Goal: Information Seeking & Learning: Find contact information

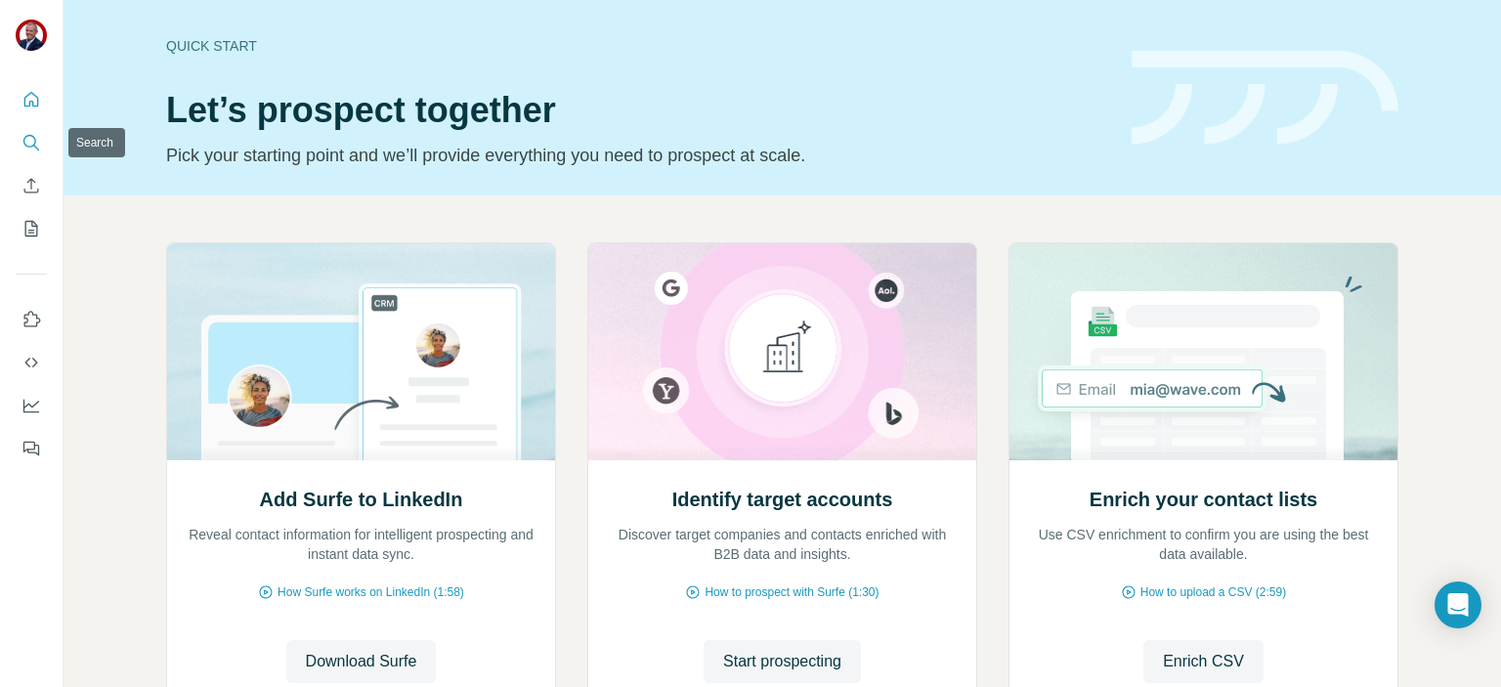
click at [26, 142] on icon "Search" at bounding box center [31, 143] width 20 height 20
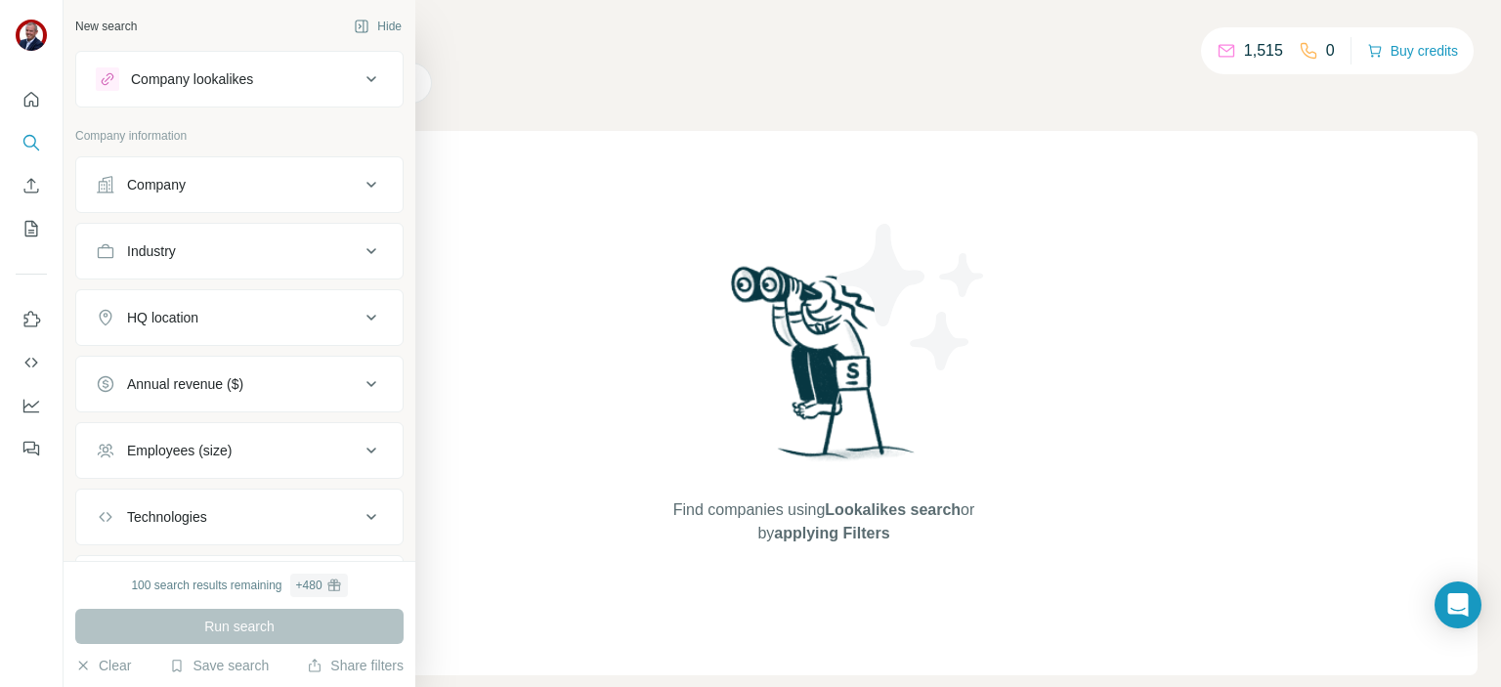
click at [259, 80] on div "Company lookalikes" at bounding box center [228, 78] width 264 height 23
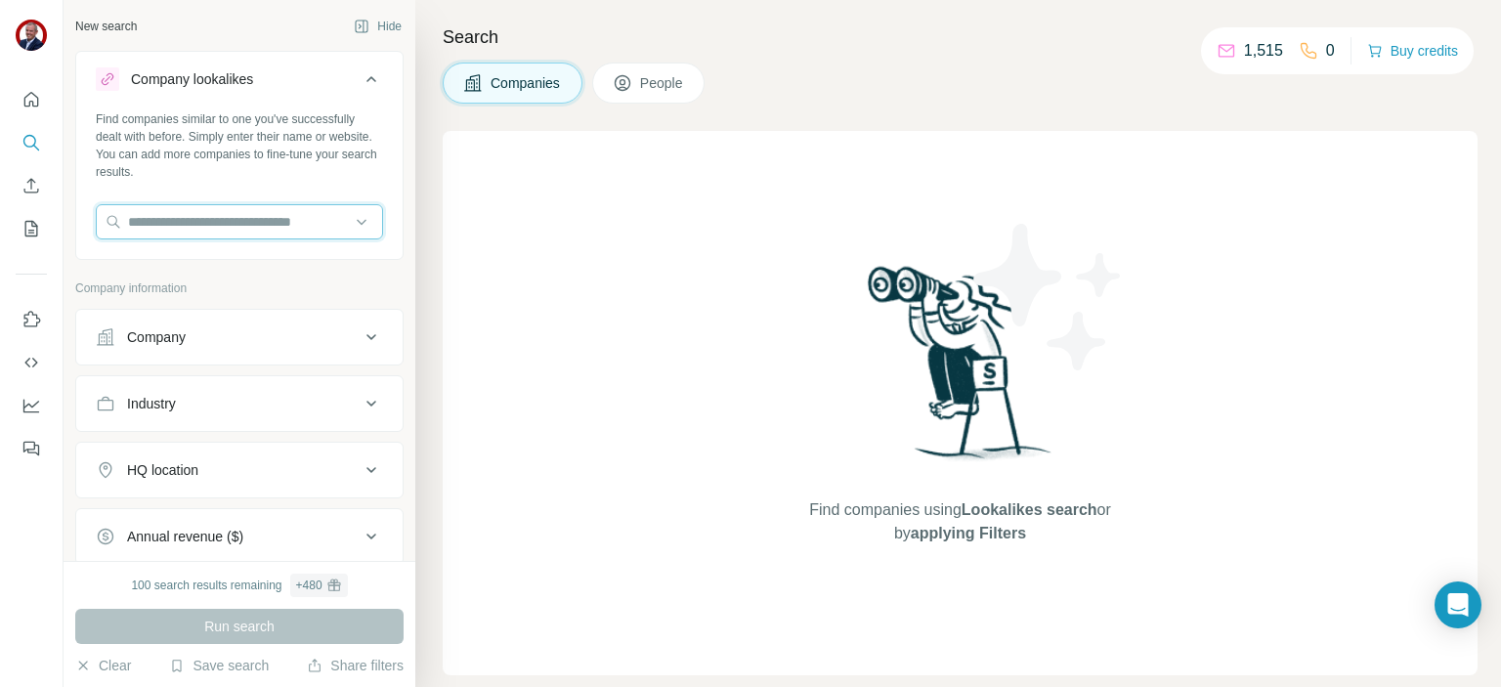
click at [192, 230] on input "text" at bounding box center [239, 221] width 287 height 35
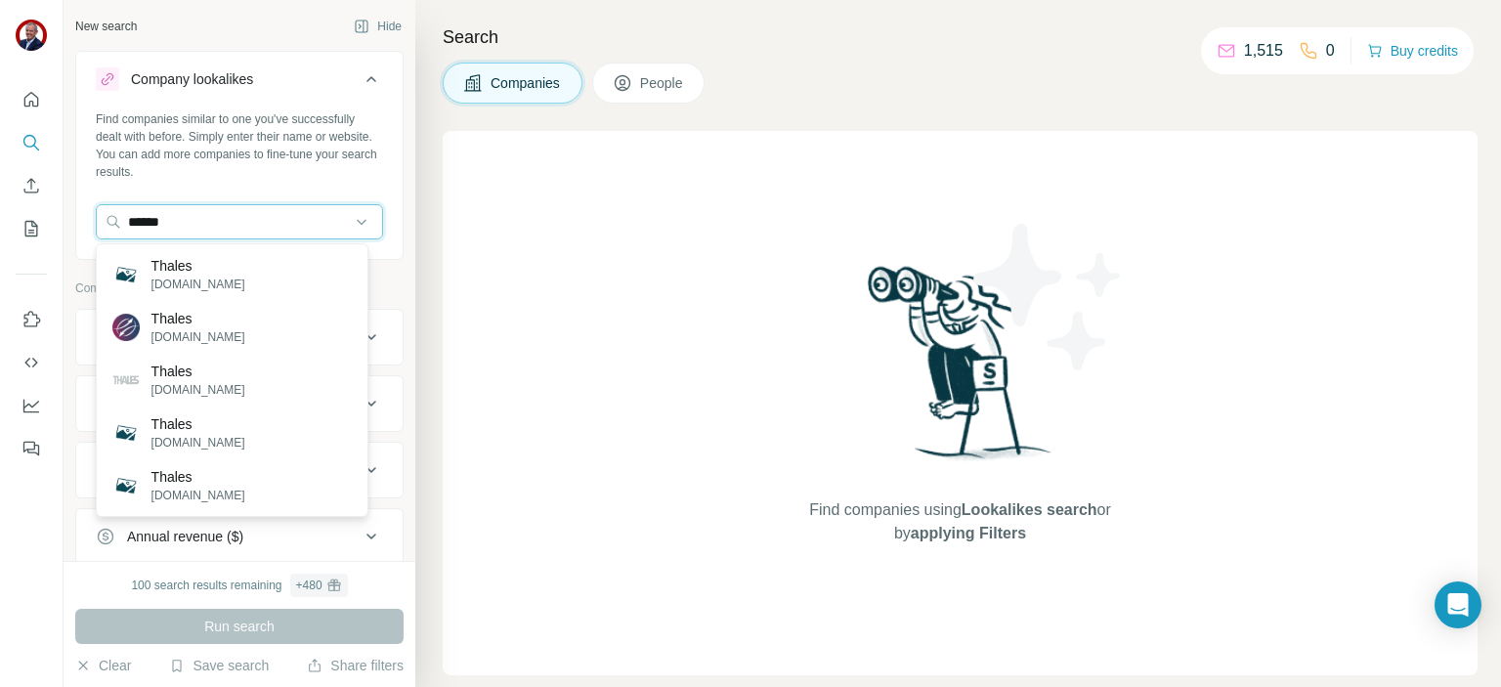
click at [148, 222] on input "******" at bounding box center [239, 221] width 287 height 35
click at [163, 225] on input "********" at bounding box center [239, 221] width 287 height 35
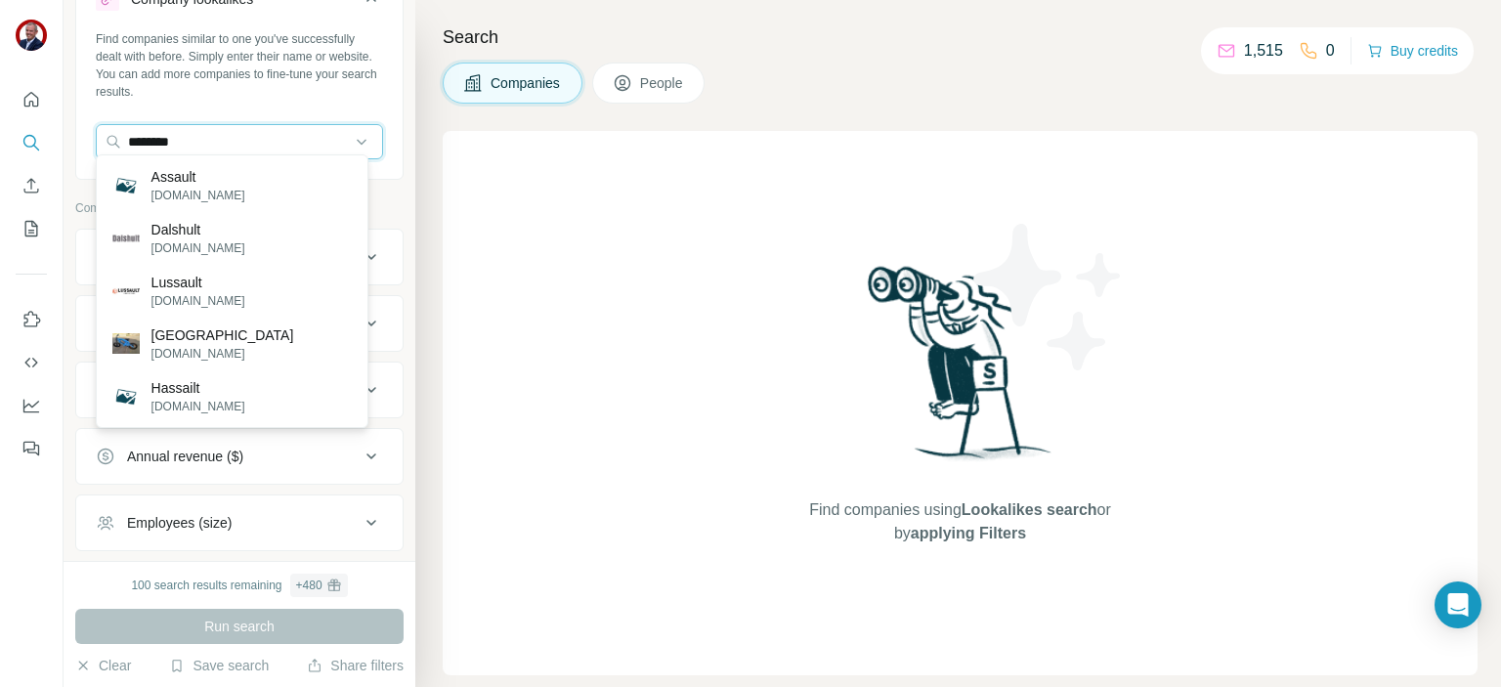
scroll to position [98, 0]
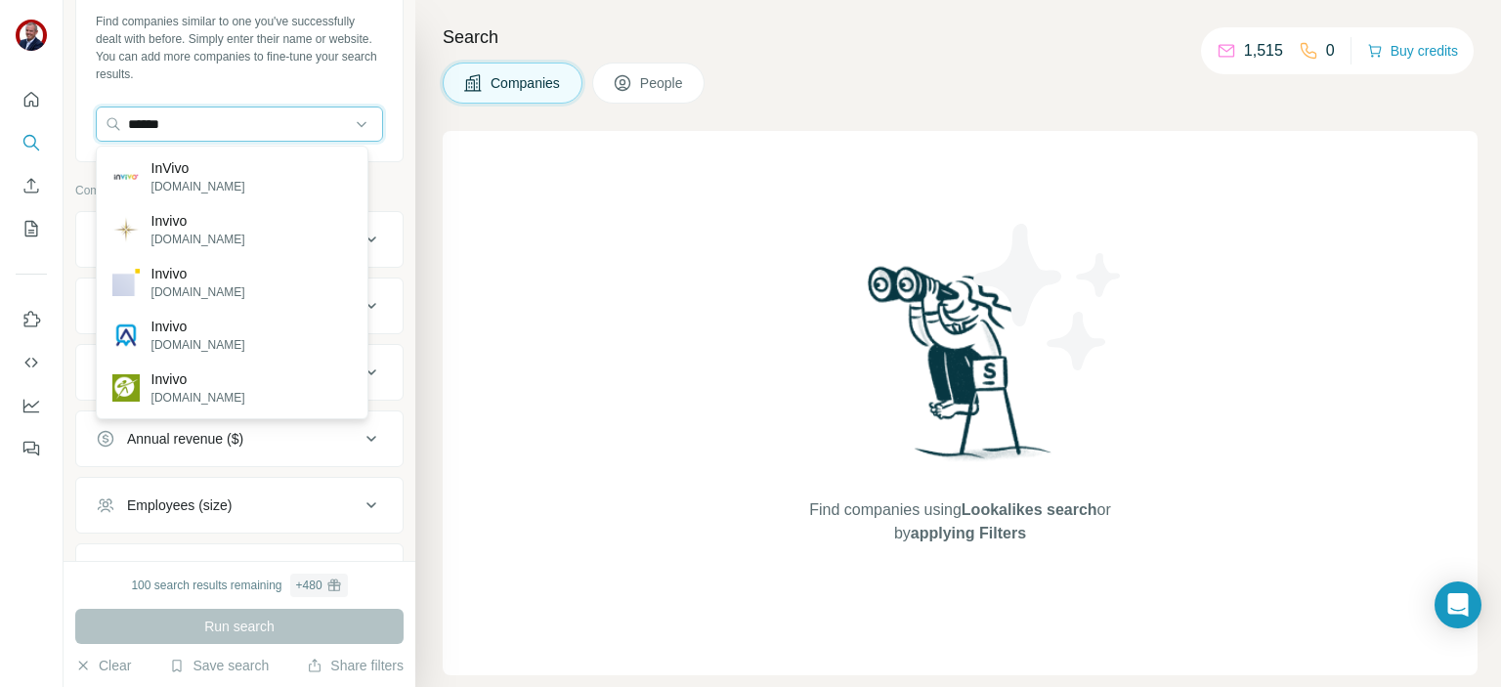
type input "******"
click at [176, 172] on p "InVivo" at bounding box center [198, 168] width 94 height 20
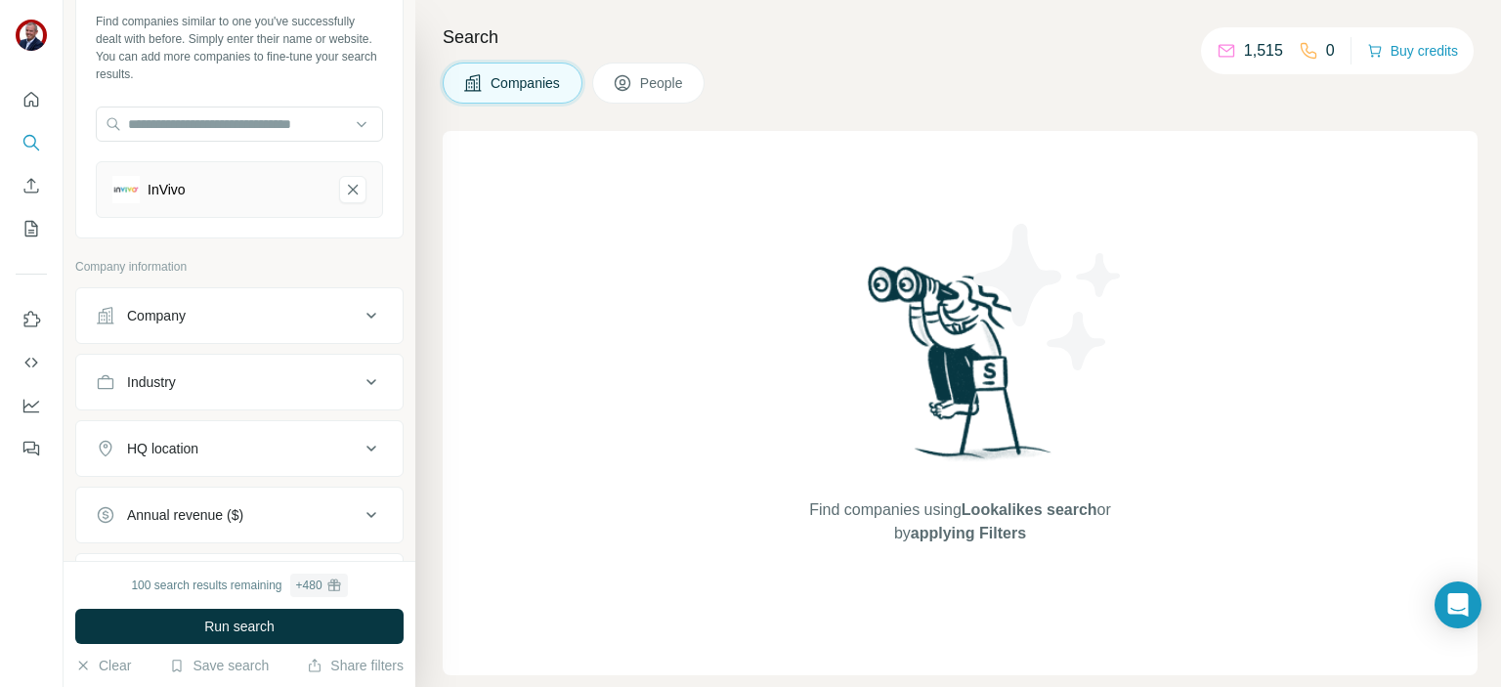
click at [221, 632] on span "Run search" at bounding box center [239, 626] width 70 height 20
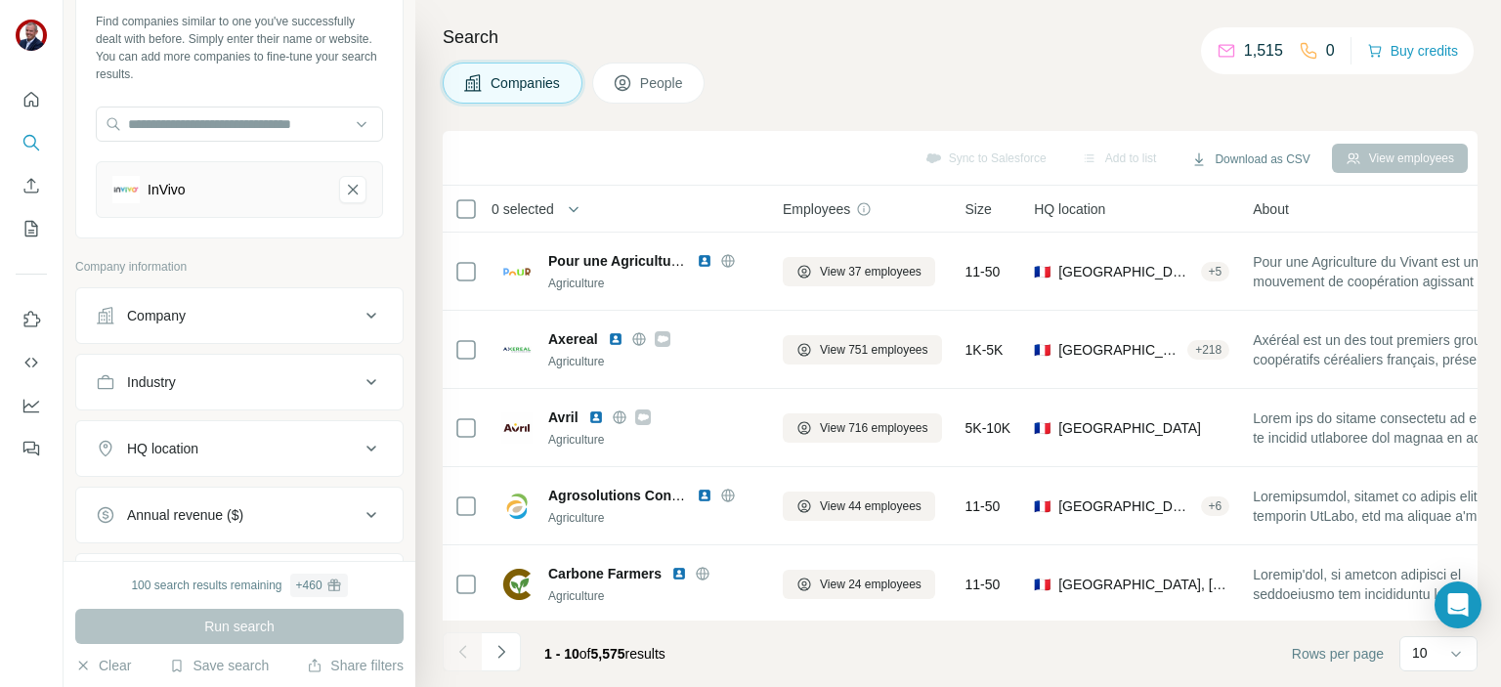
click at [360, 446] on icon at bounding box center [371, 448] width 23 height 23
click at [148, 501] on input "text" at bounding box center [239, 497] width 287 height 35
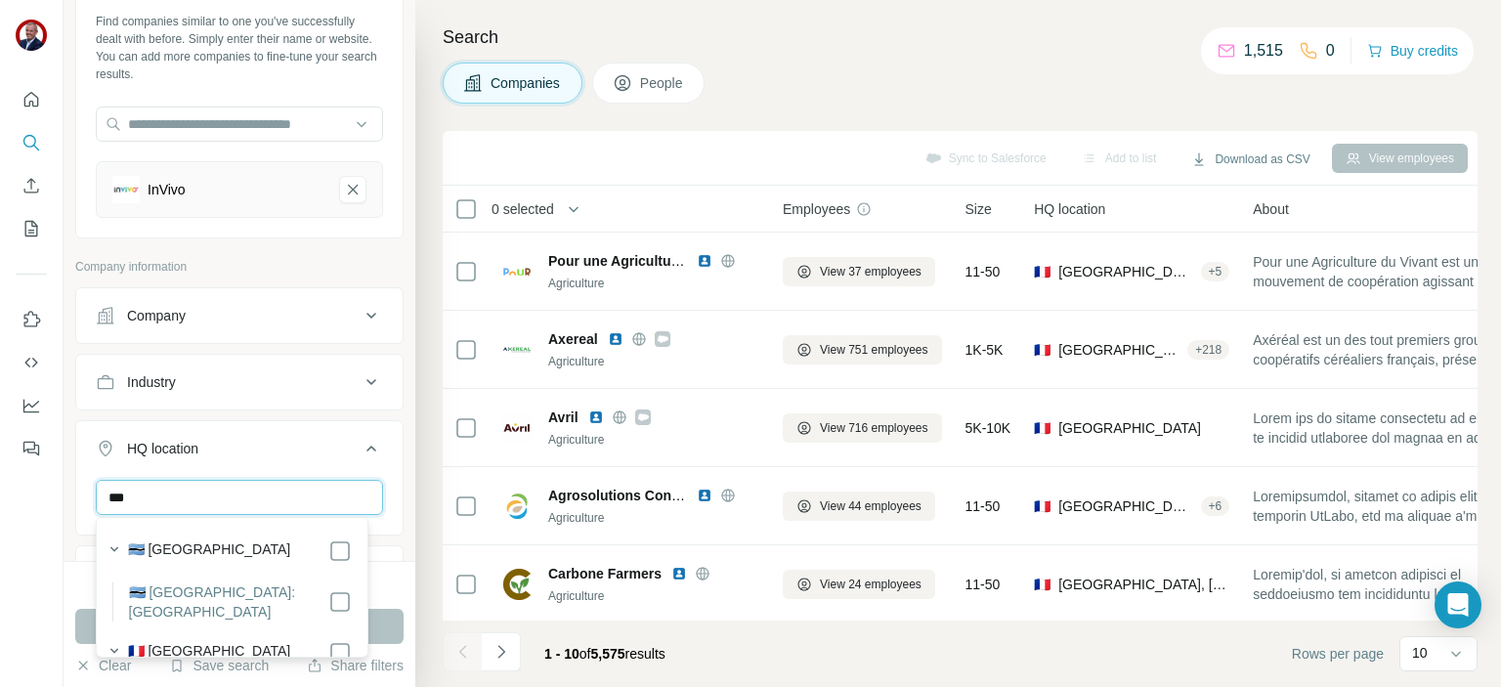
type input "***"
click at [390, 624] on button "Run search" at bounding box center [239, 626] width 328 height 35
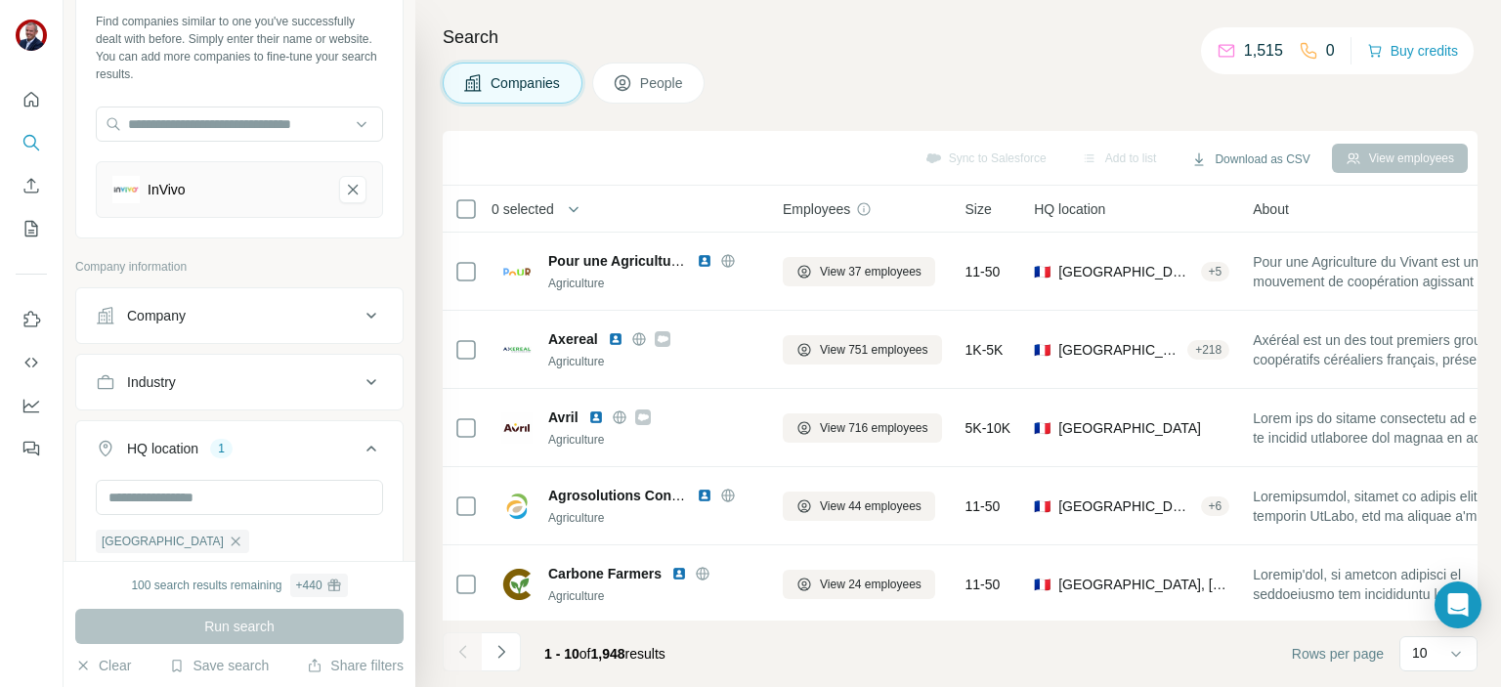
click at [663, 81] on span "People" at bounding box center [662, 83] width 45 height 20
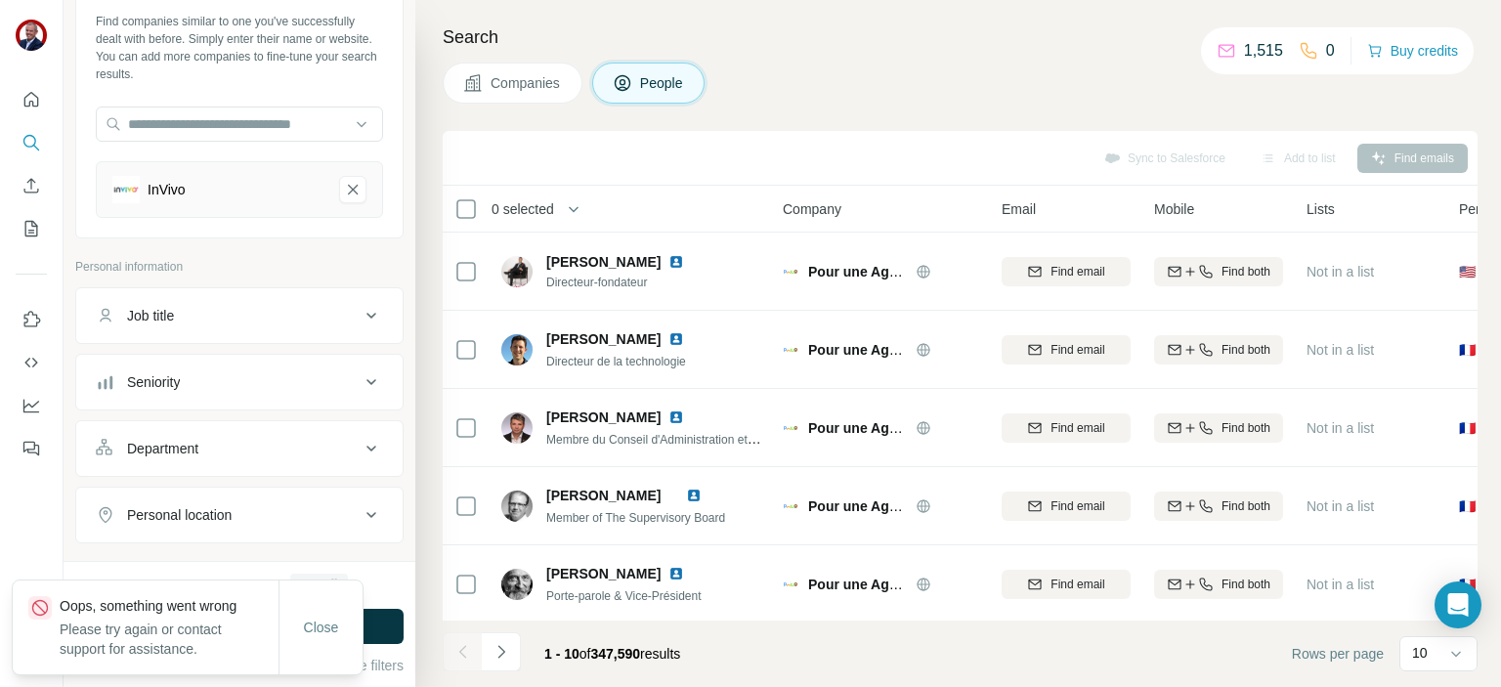
click at [536, 88] on span "Companies" at bounding box center [525, 83] width 71 height 20
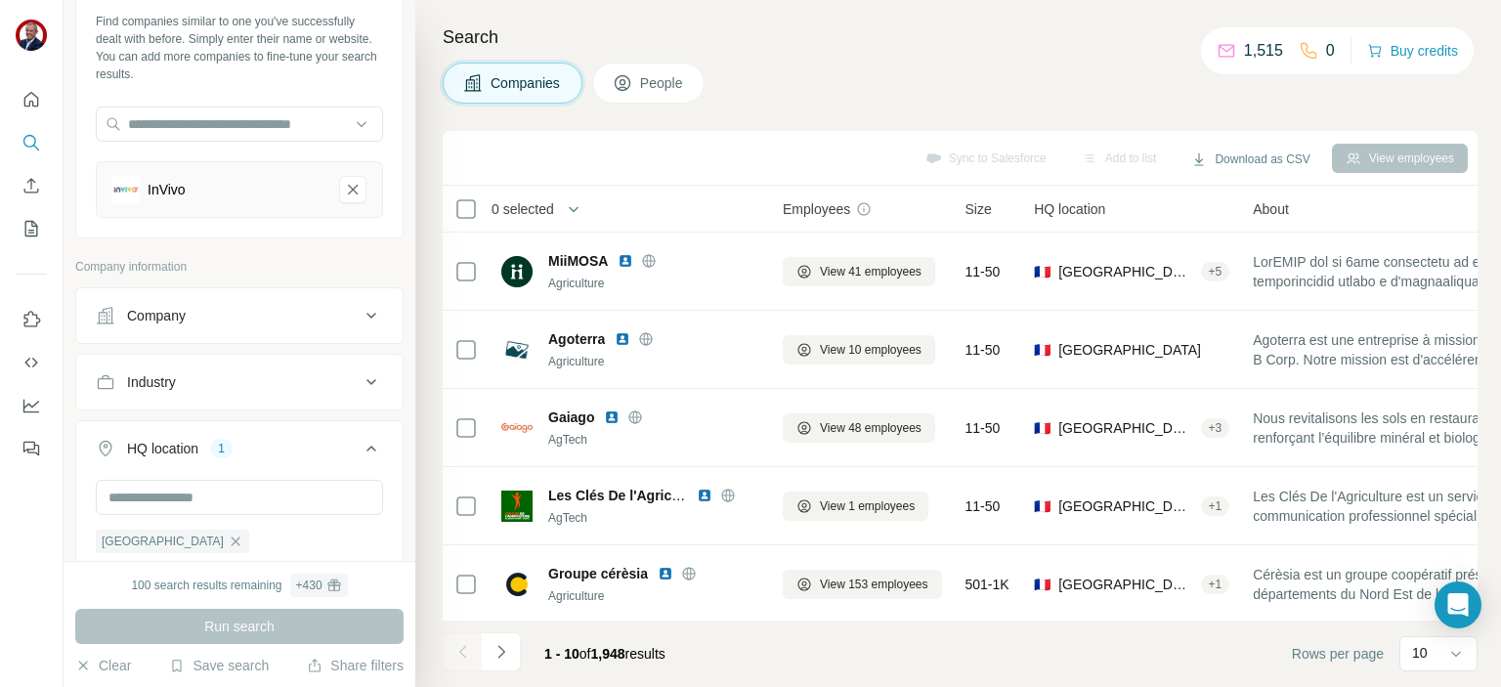
scroll to position [403, 0]
click at [653, 79] on span "People" at bounding box center [662, 83] width 45 height 20
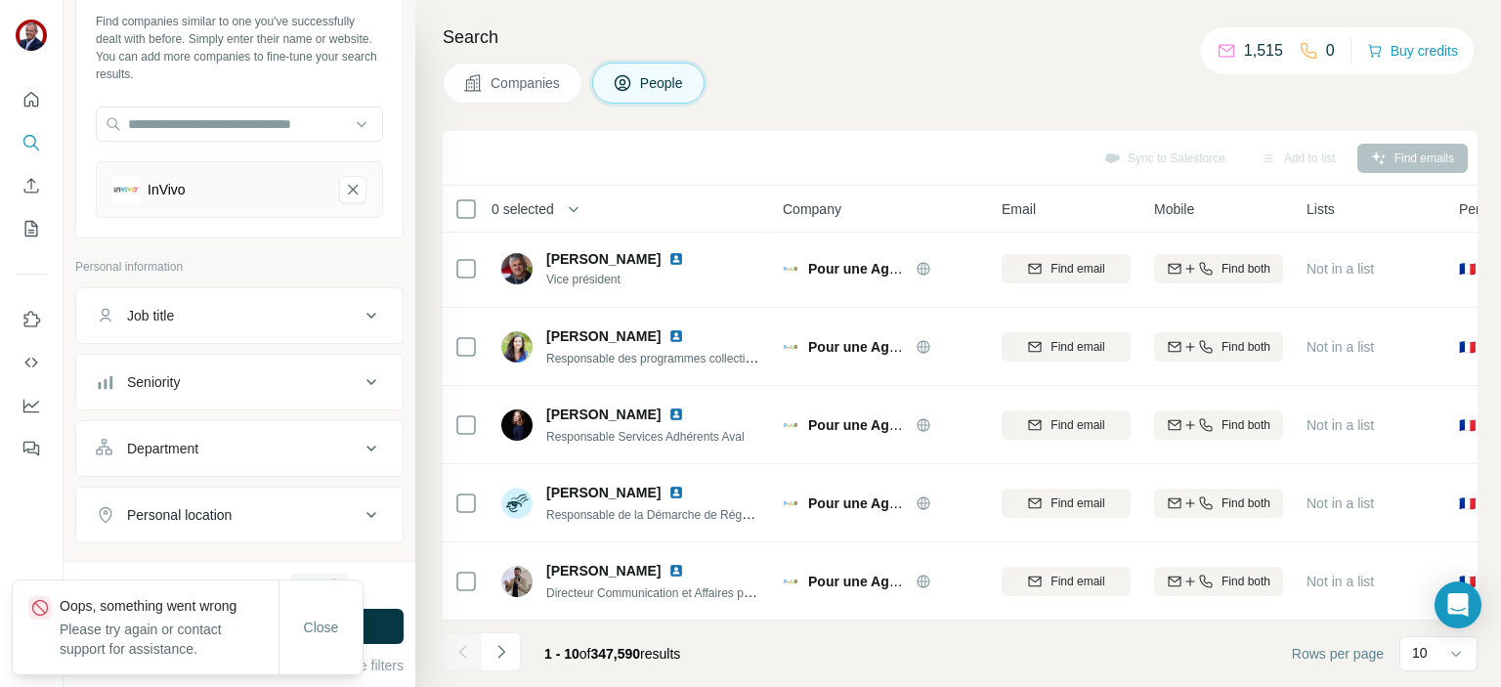
click at [360, 379] on icon at bounding box center [371, 381] width 23 height 23
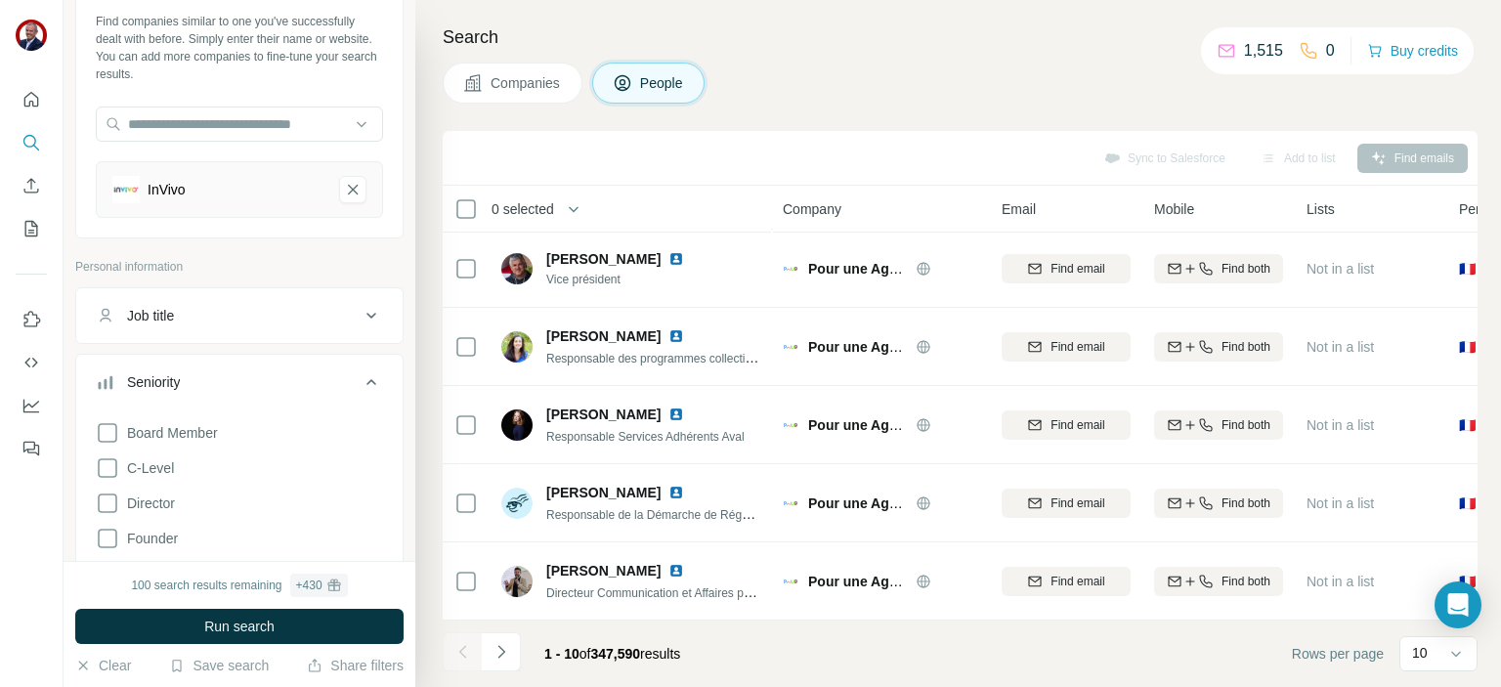
click at [107, 467] on icon at bounding box center [107, 467] width 23 height 23
click at [108, 512] on icon at bounding box center [107, 502] width 23 height 23
click at [229, 628] on span "Run search" at bounding box center [239, 626] width 70 height 20
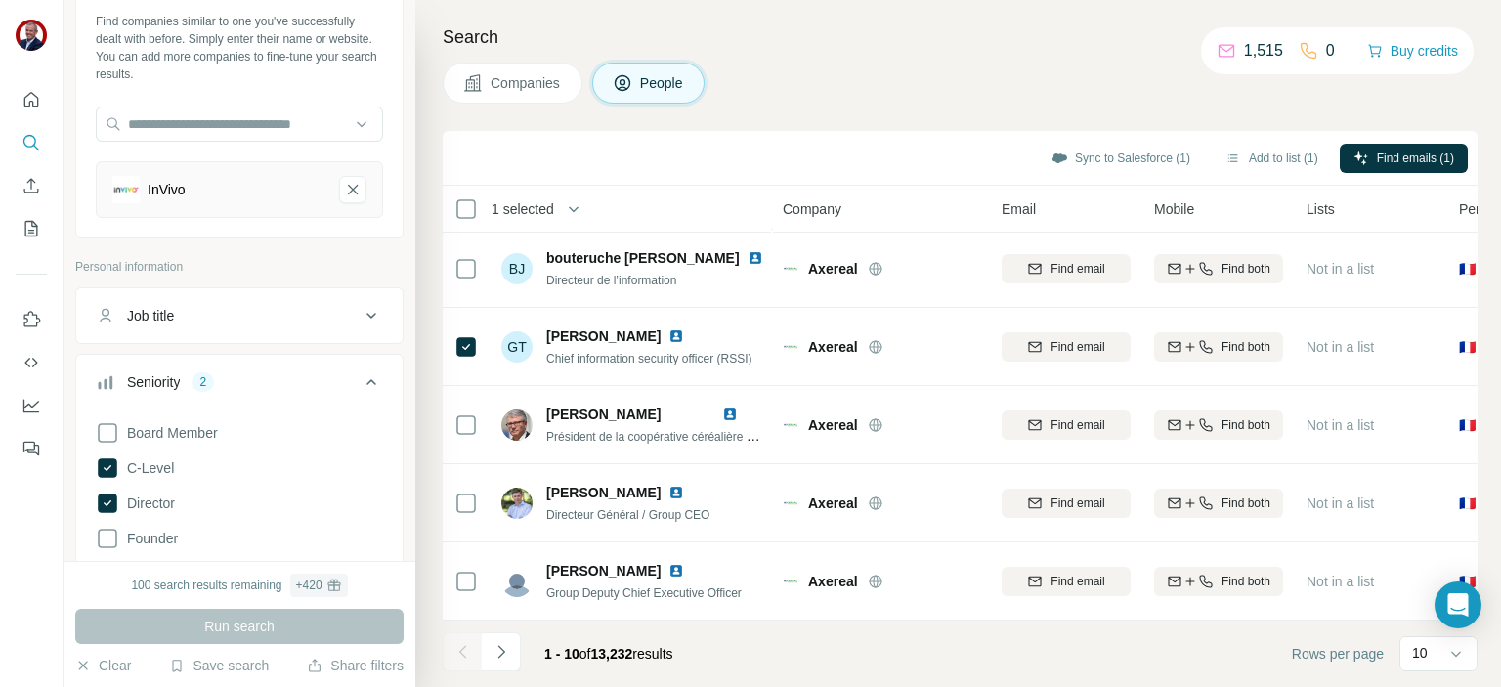
click at [1267, 158] on button "Add to list (1)" at bounding box center [1271, 158] width 120 height 29
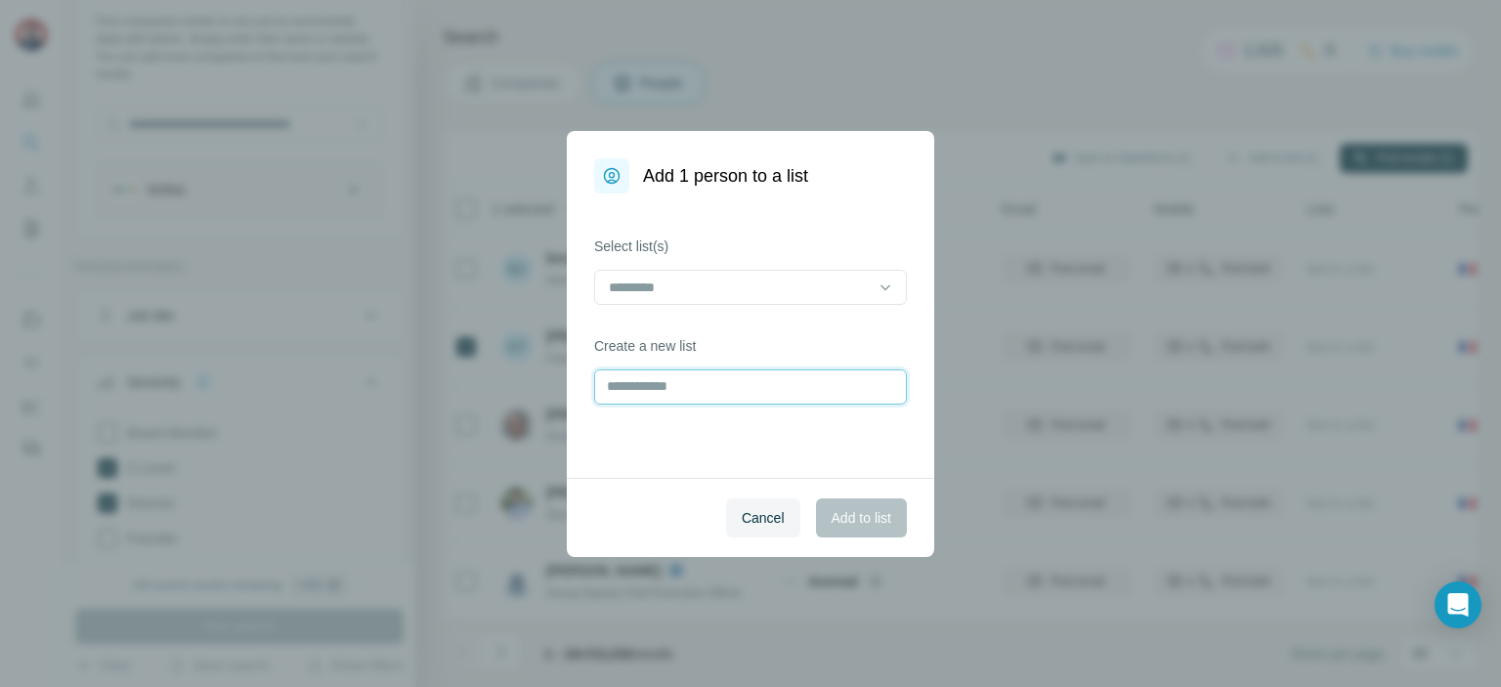
click at [633, 396] on input "text" at bounding box center [750, 386] width 313 height 35
type input "**********"
click at [859, 519] on span "Add to list" at bounding box center [861, 518] width 60 height 20
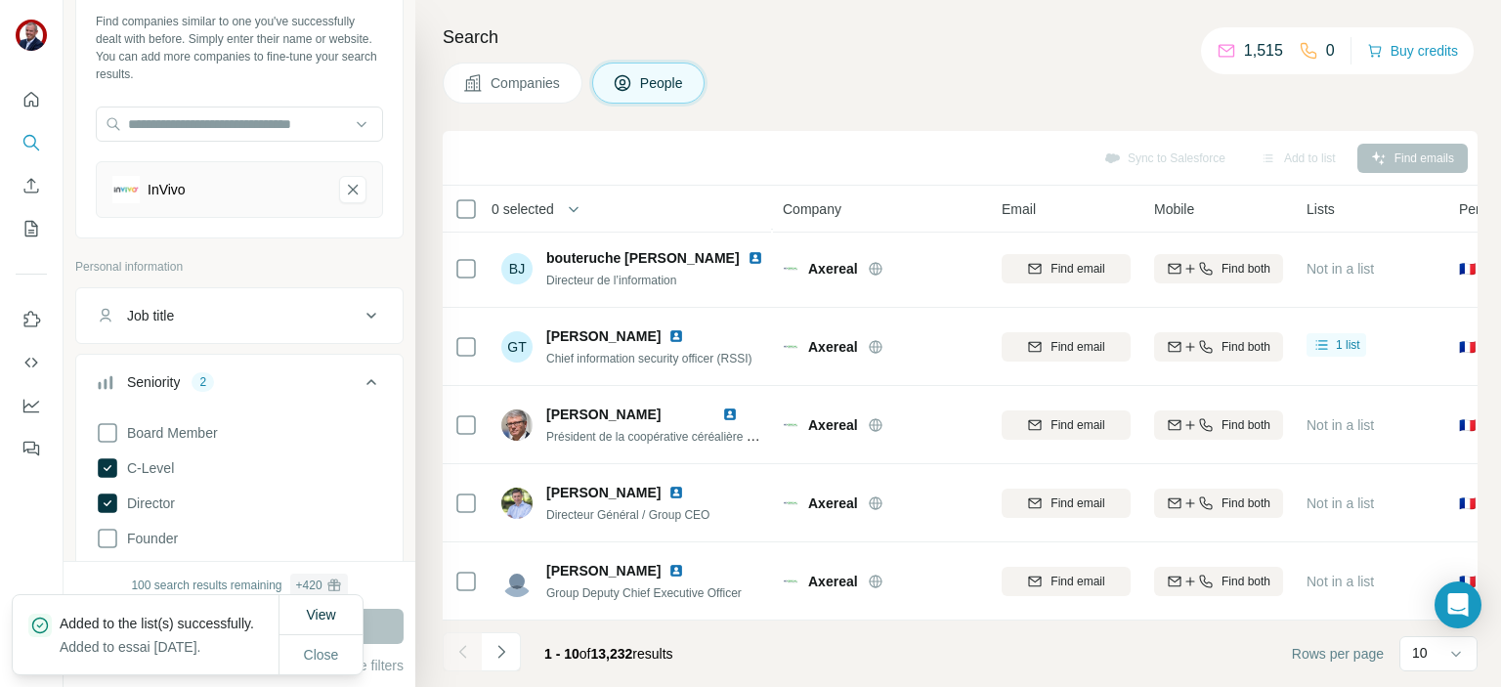
click at [324, 613] on span "View" at bounding box center [320, 615] width 29 height 16
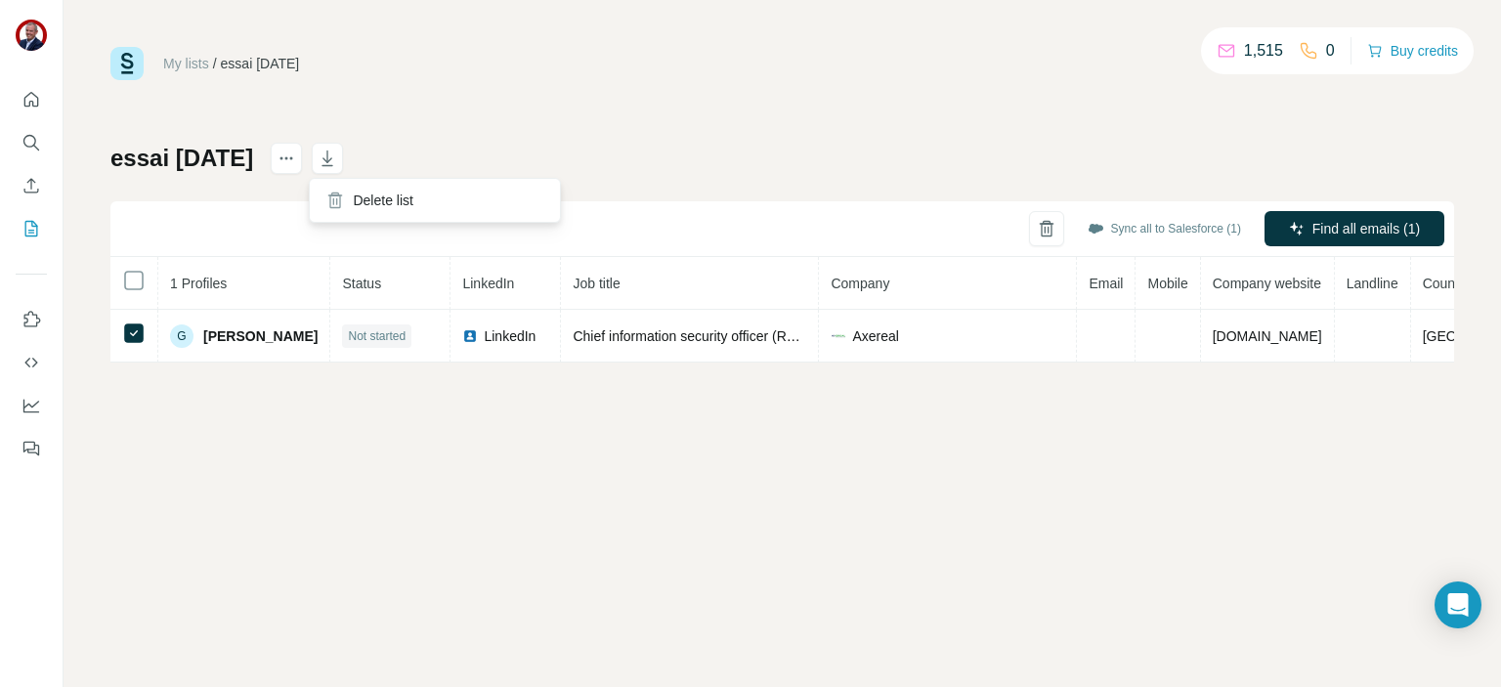
click at [296, 159] on icon "actions" at bounding box center [286, 158] width 20 height 20
click at [337, 159] on icon "button" at bounding box center [328, 158] width 20 height 20
click at [40, 140] on icon "Search" at bounding box center [31, 143] width 20 height 20
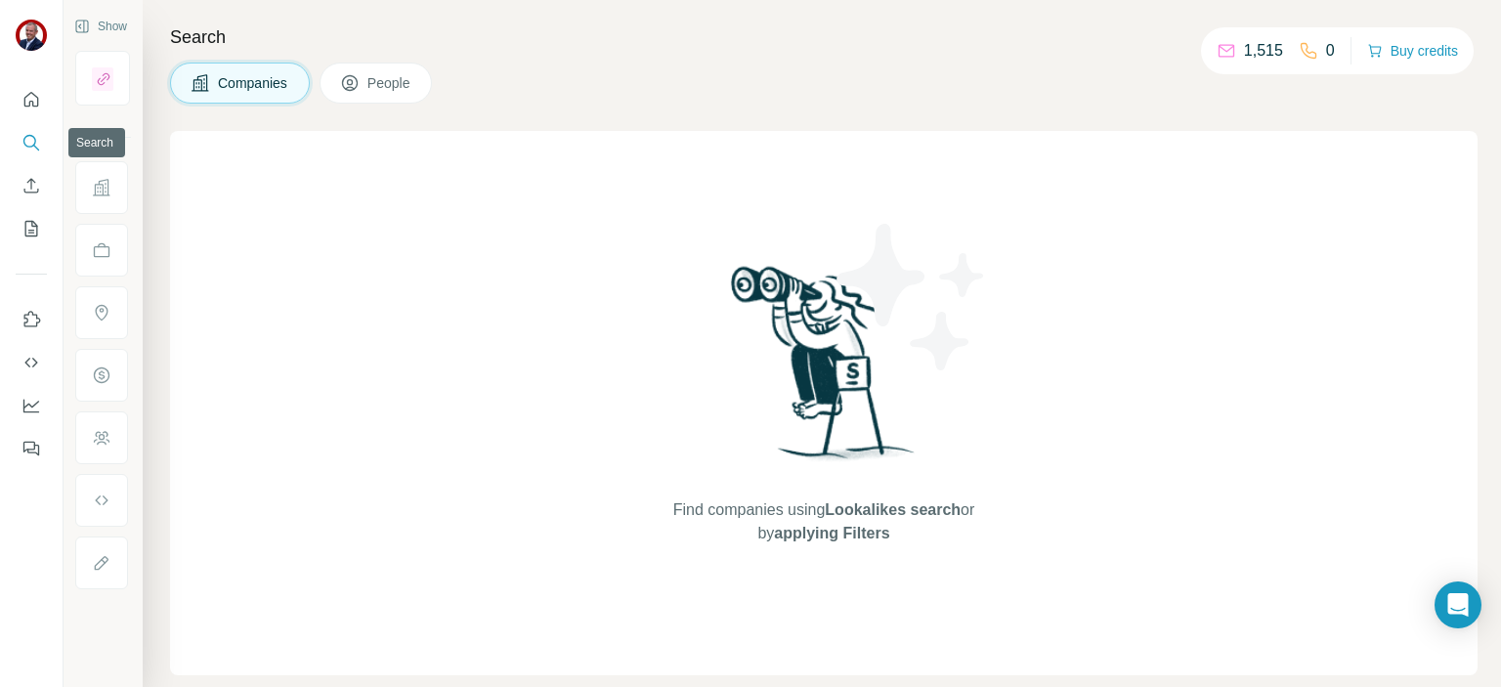
click at [30, 139] on icon "Search" at bounding box center [31, 143] width 20 height 20
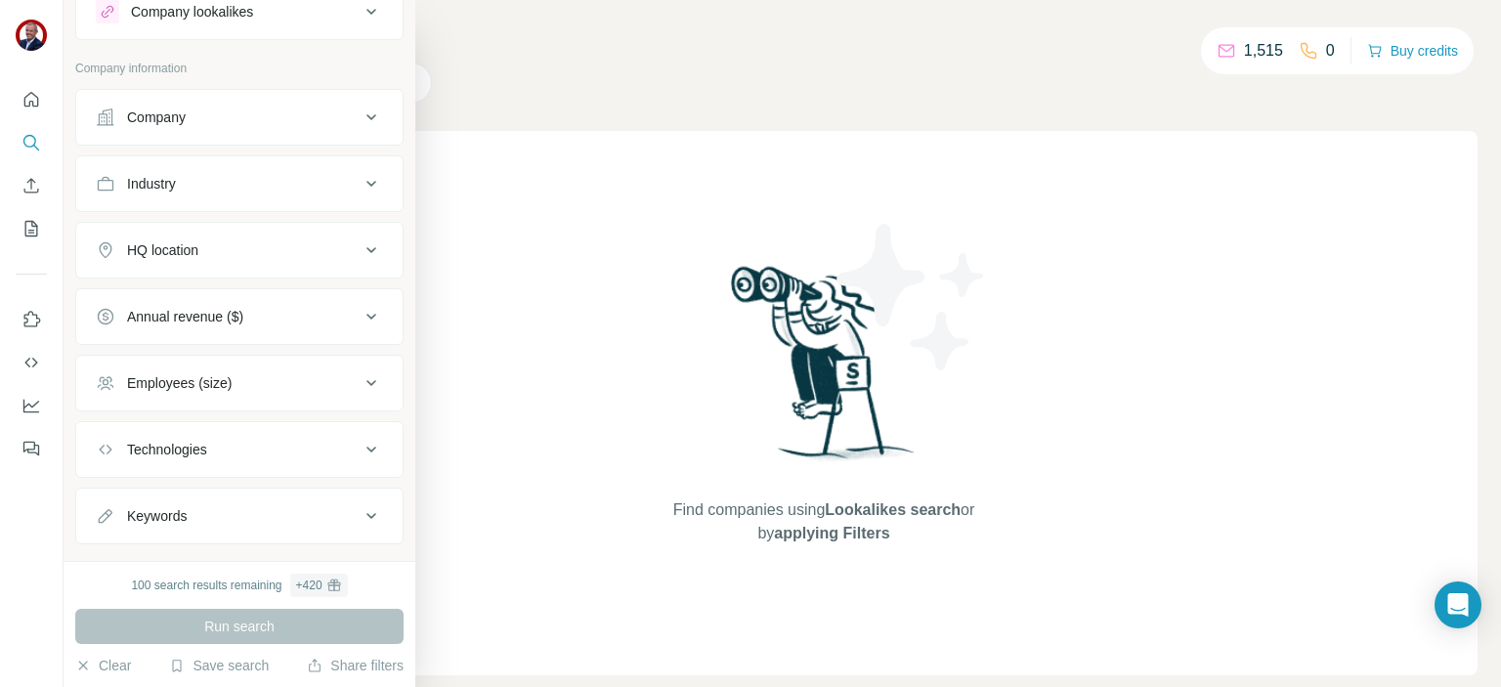
scroll to position [98, 0]
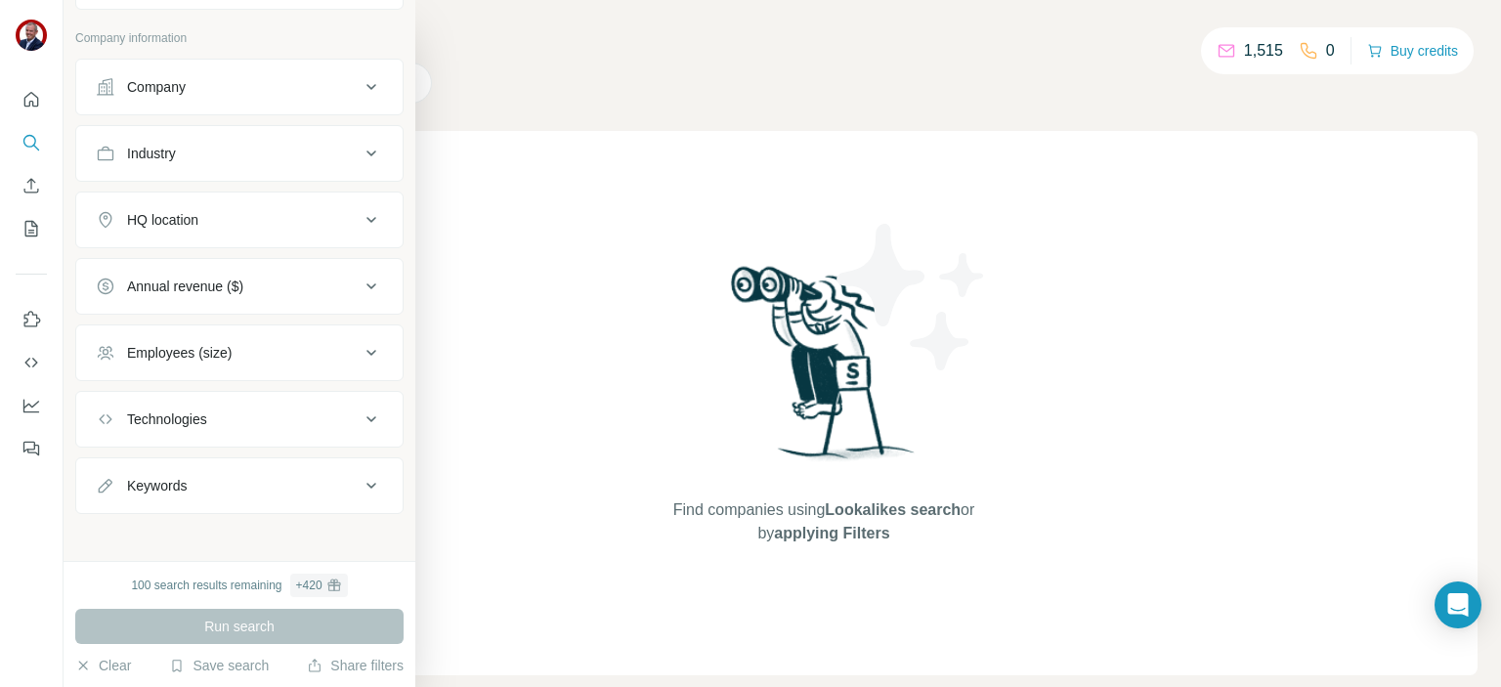
click at [219, 421] on div "Technologies" at bounding box center [228, 419] width 264 height 20
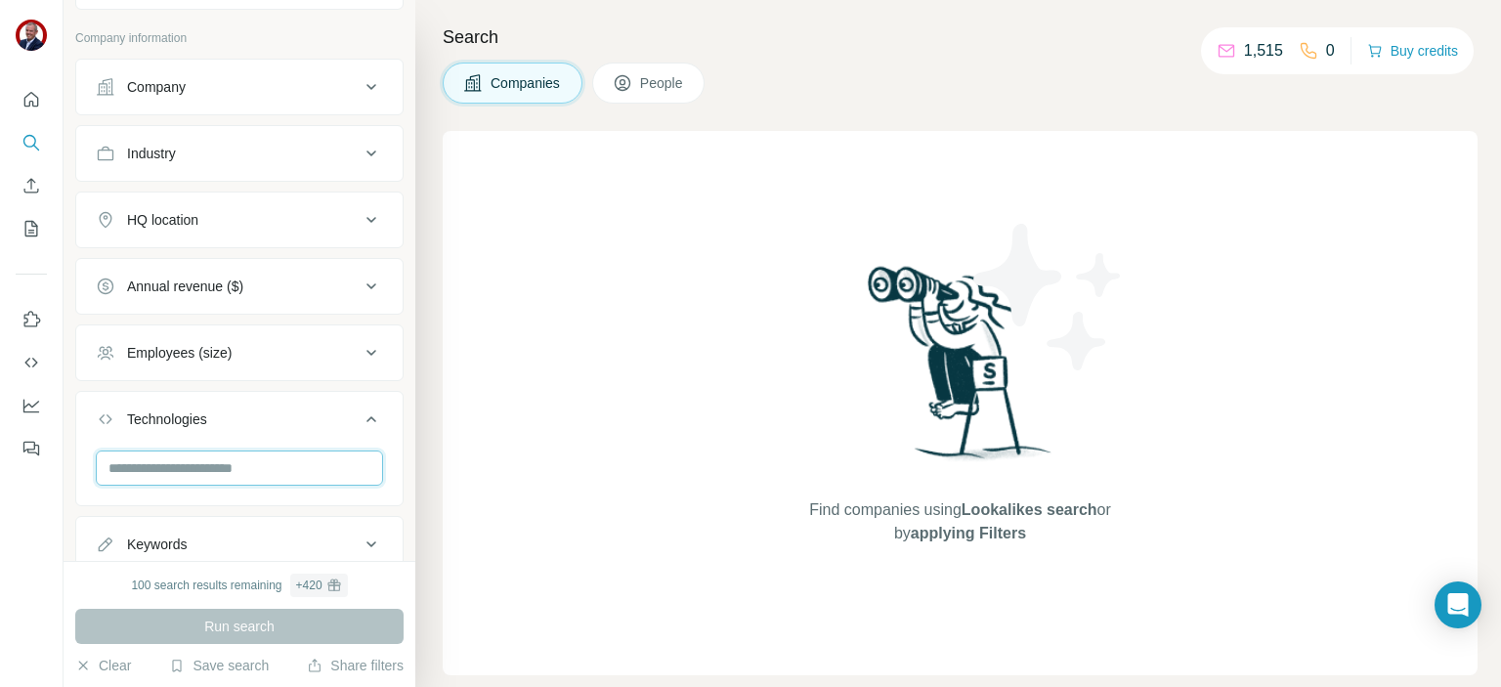
click at [156, 470] on input "text" at bounding box center [239, 467] width 287 height 35
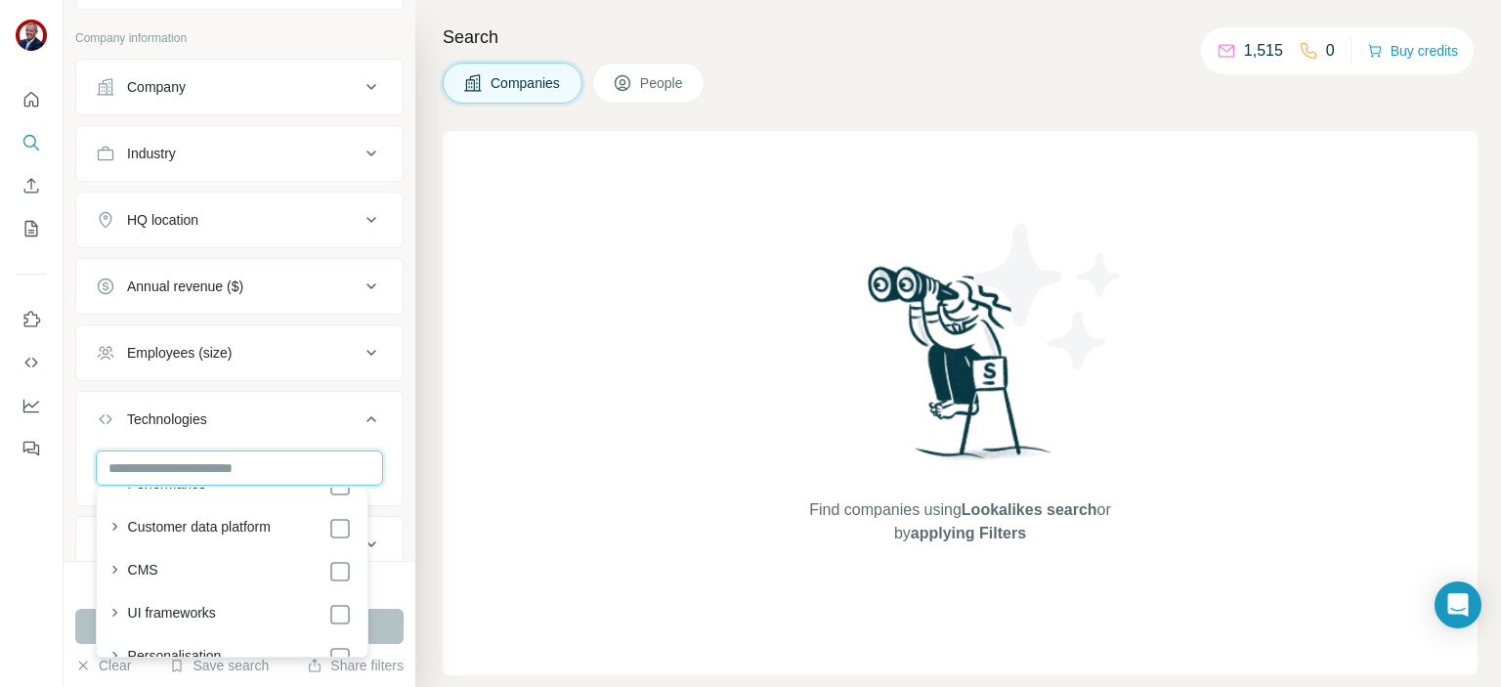
scroll to position [391, 0]
click at [158, 464] on input "text" at bounding box center [239, 467] width 287 height 35
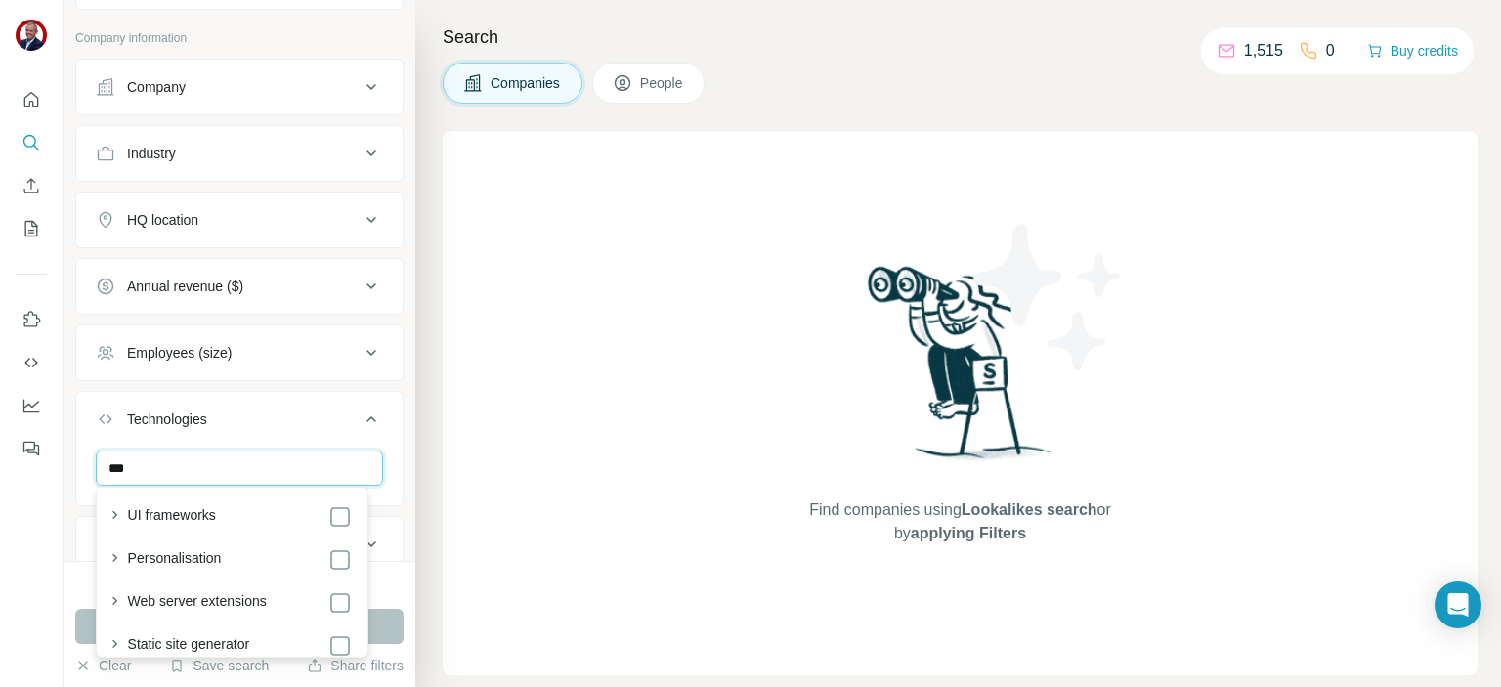
type input "****"
click at [172, 460] on input "****" at bounding box center [239, 467] width 287 height 35
drag, startPoint x: 170, startPoint y: 467, endPoint x: 77, endPoint y: 459, distance: 93.1
click at [73, 459] on div "New search Hide Company lookalikes Company information Company Industry HQ loca…" at bounding box center [240, 280] width 352 height 561
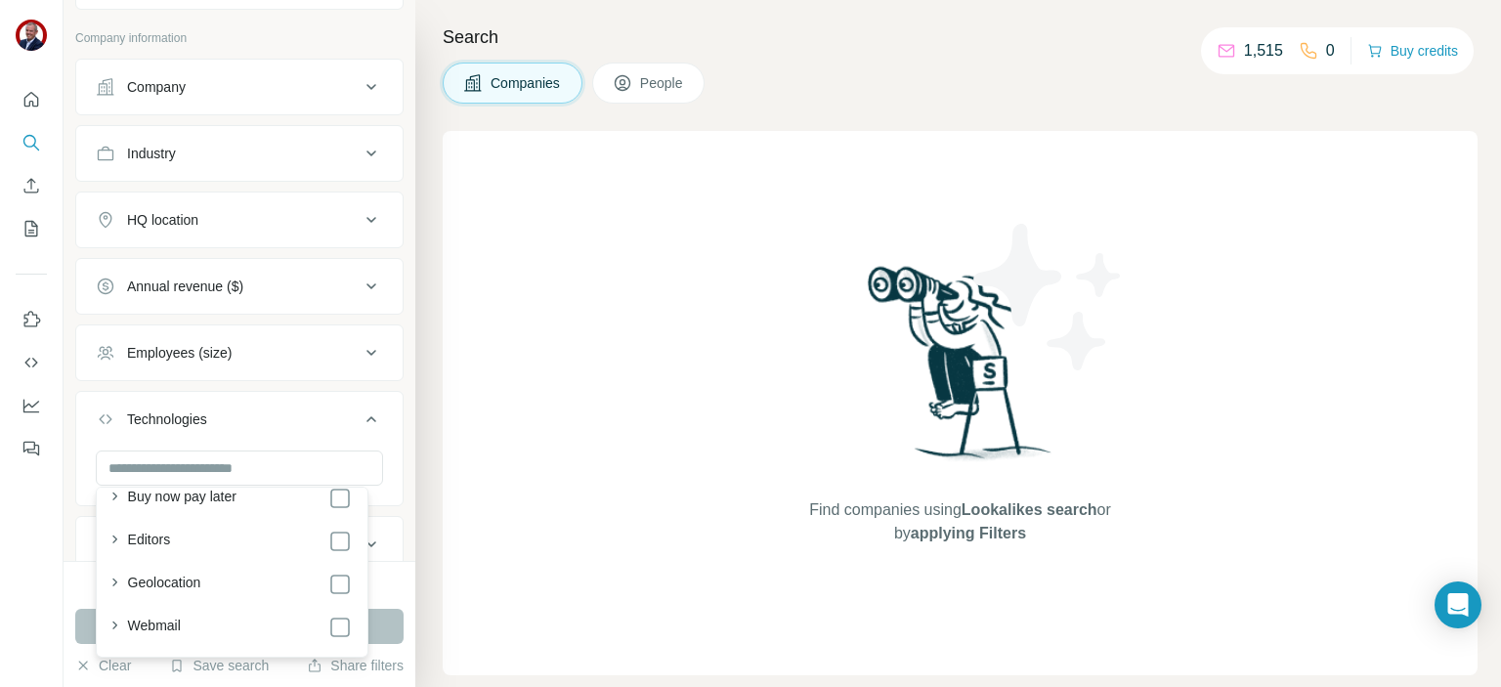
click at [174, 148] on div "Industry" at bounding box center [151, 154] width 49 height 20
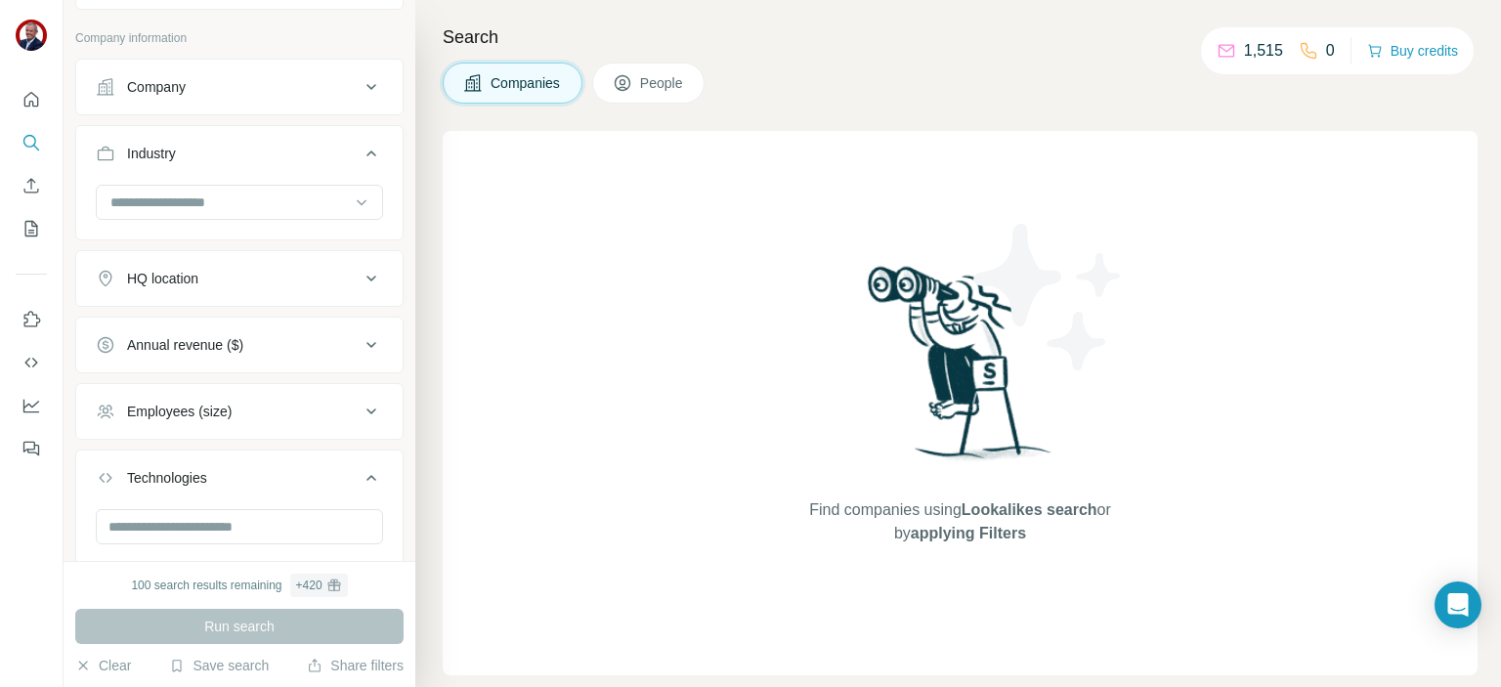
click at [153, 201] on input at bounding box center [228, 201] width 241 height 21
click at [138, 198] on input at bounding box center [228, 201] width 241 height 21
click at [143, 201] on input at bounding box center [228, 201] width 241 height 21
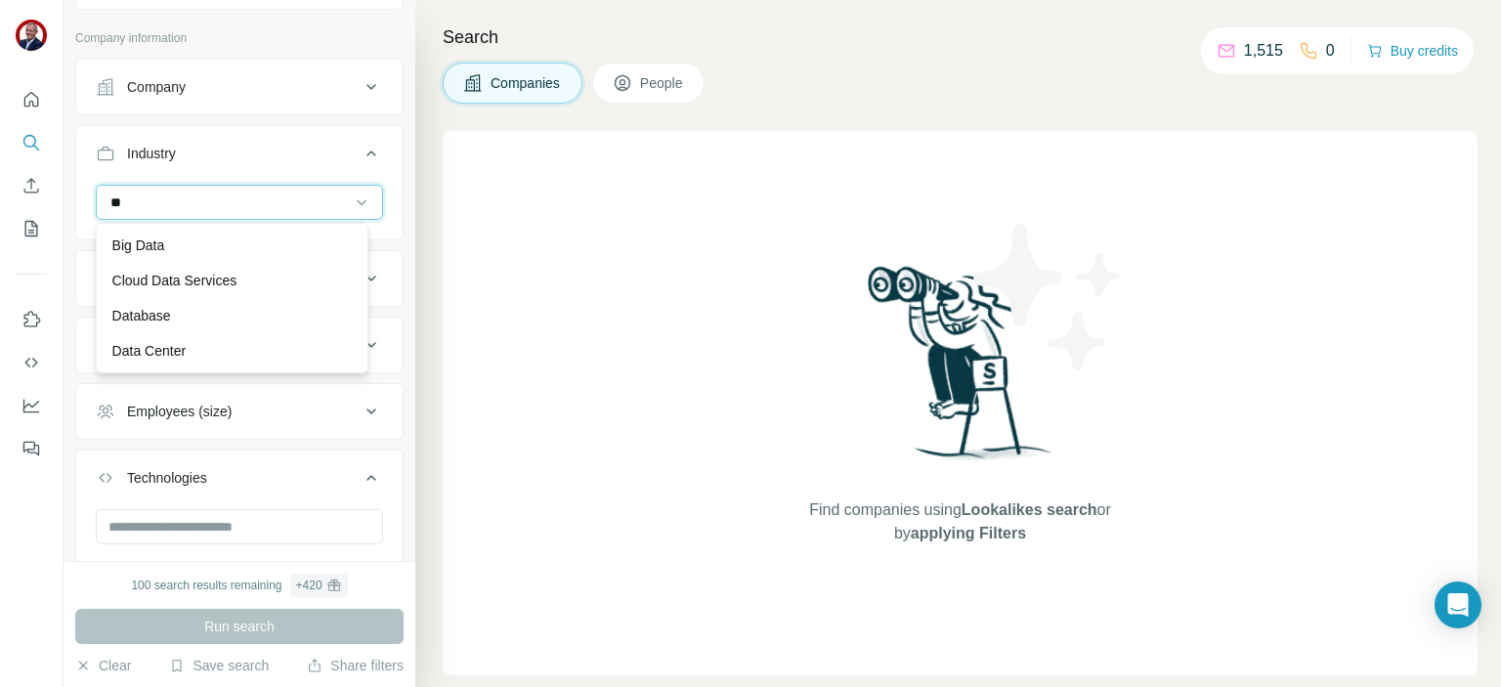
scroll to position [98, 0]
type input "**"
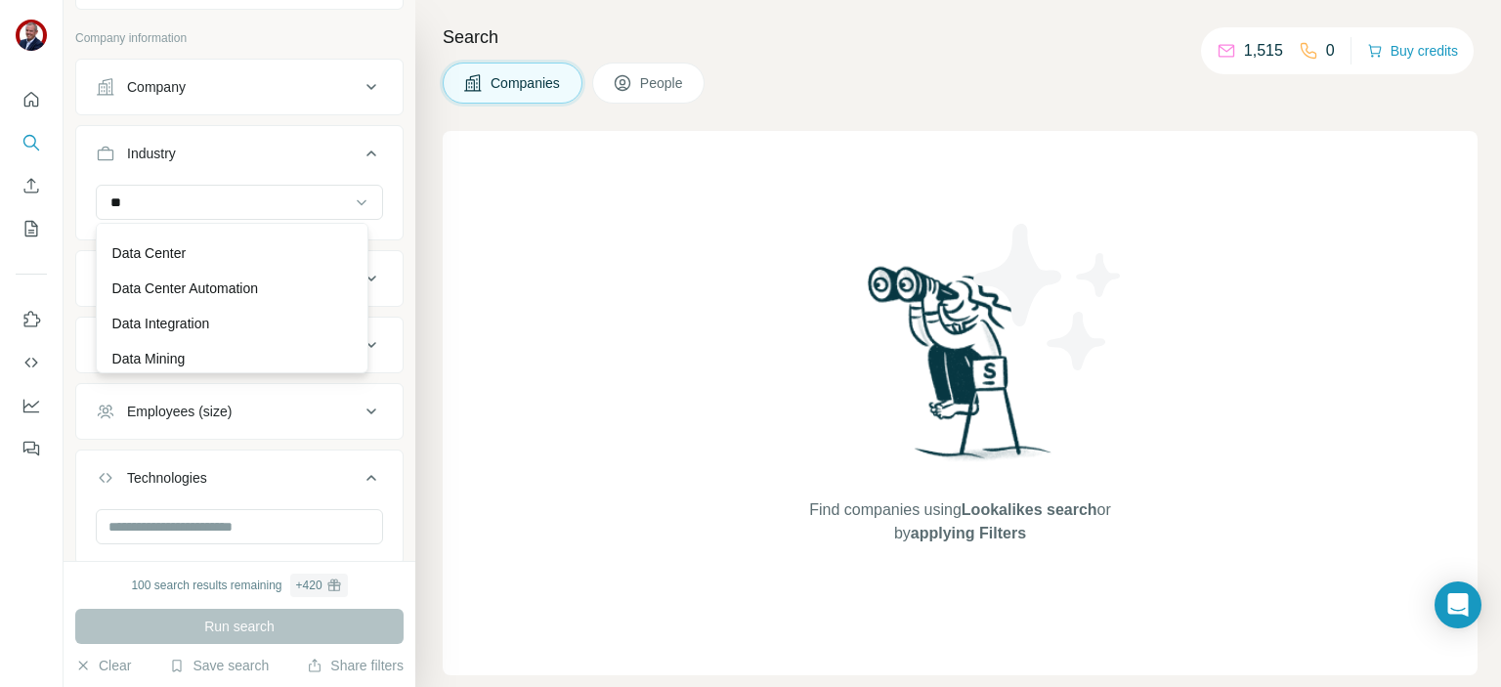
click at [168, 249] on p "Data Center" at bounding box center [148, 253] width 73 height 20
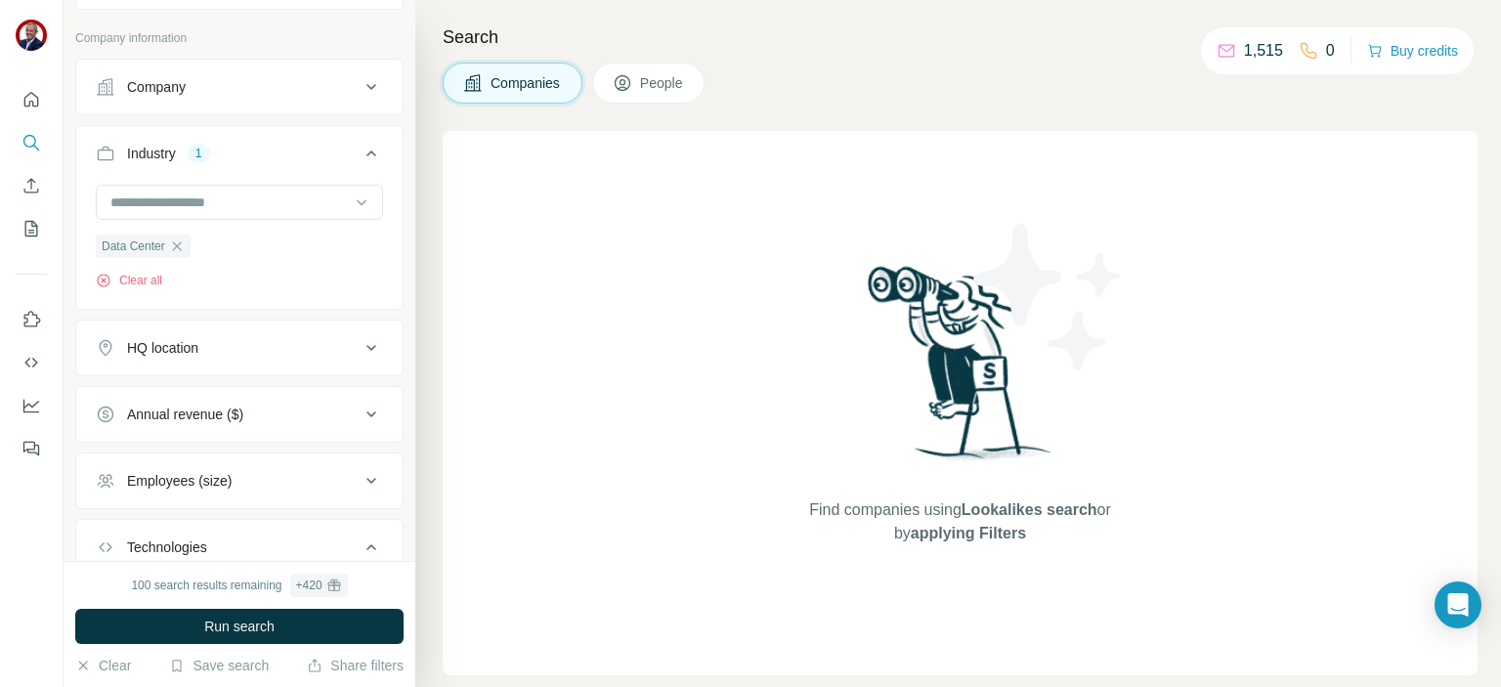
click at [186, 195] on input at bounding box center [228, 201] width 241 height 21
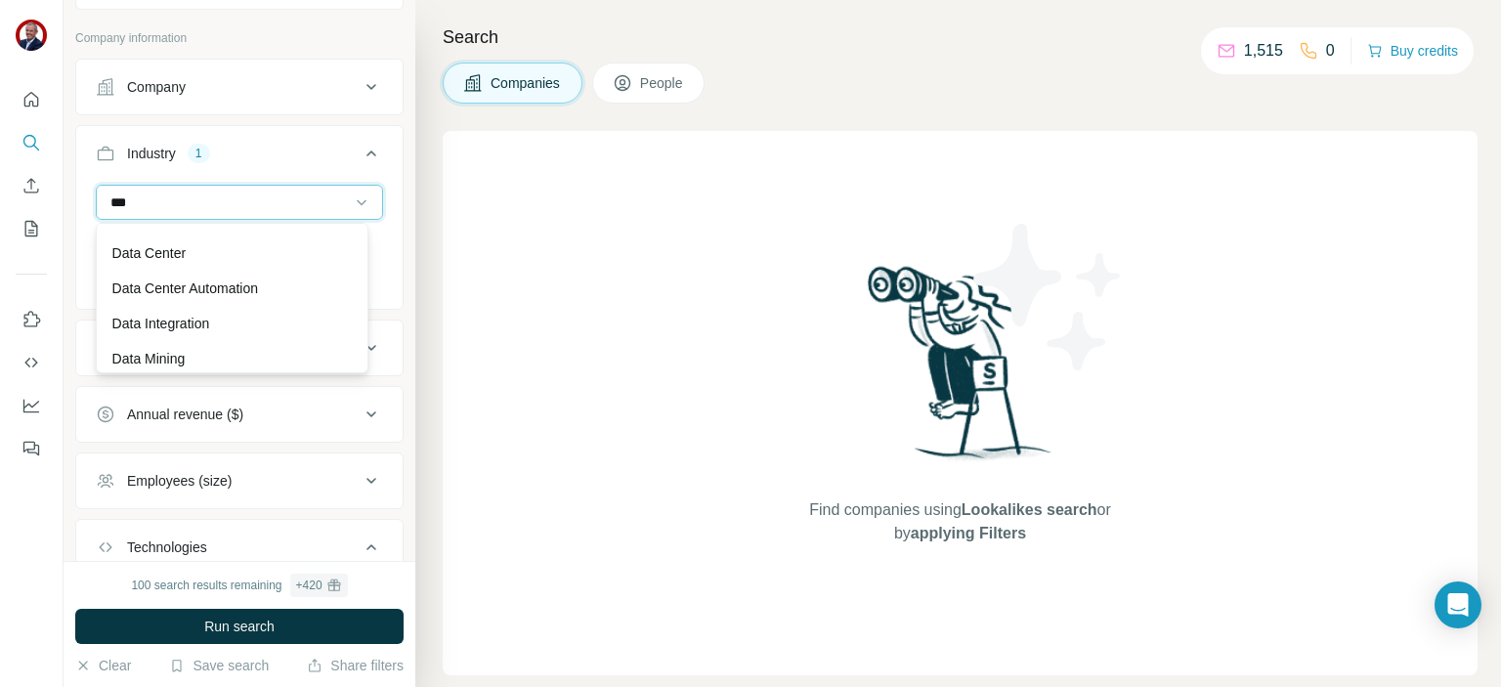
type input "****"
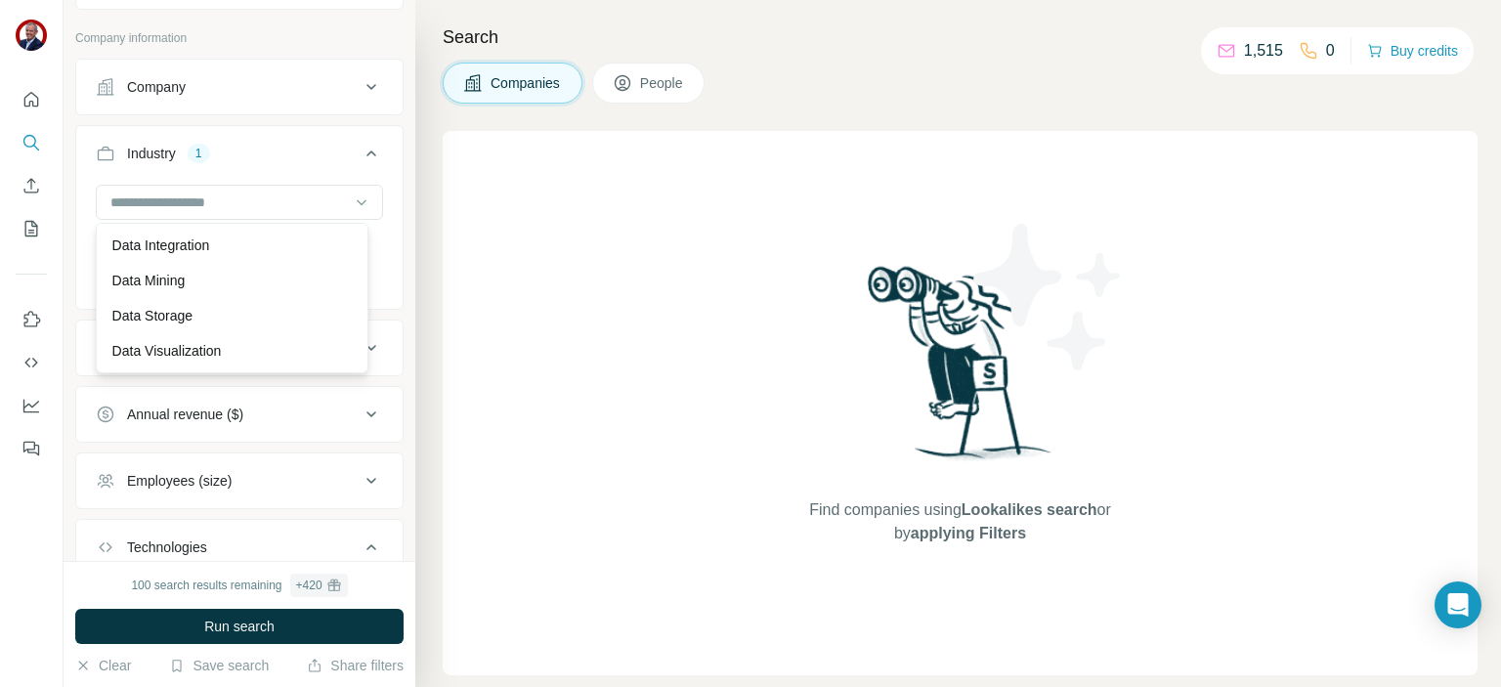
click at [425, 468] on div "Search Companies People Find companies using Lookalikes search or by applying F…" at bounding box center [957, 343] width 1085 height 687
click at [275, 347] on div "HQ location" at bounding box center [228, 348] width 264 height 20
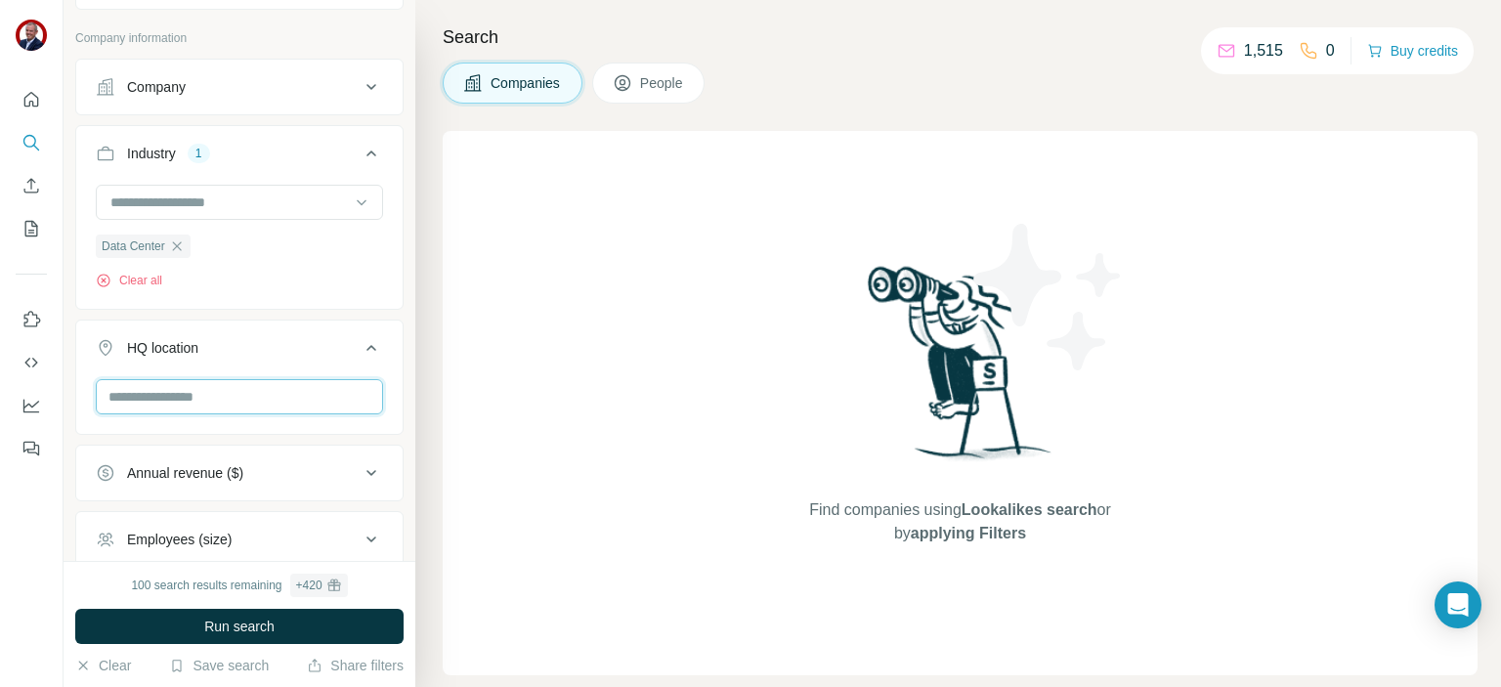
click at [212, 394] on input "text" at bounding box center [239, 396] width 287 height 35
drag, startPoint x: 145, startPoint y: 396, endPoint x: 90, endPoint y: 396, distance: 54.7
click at [90, 396] on div "**********" at bounding box center [239, 404] width 326 height 51
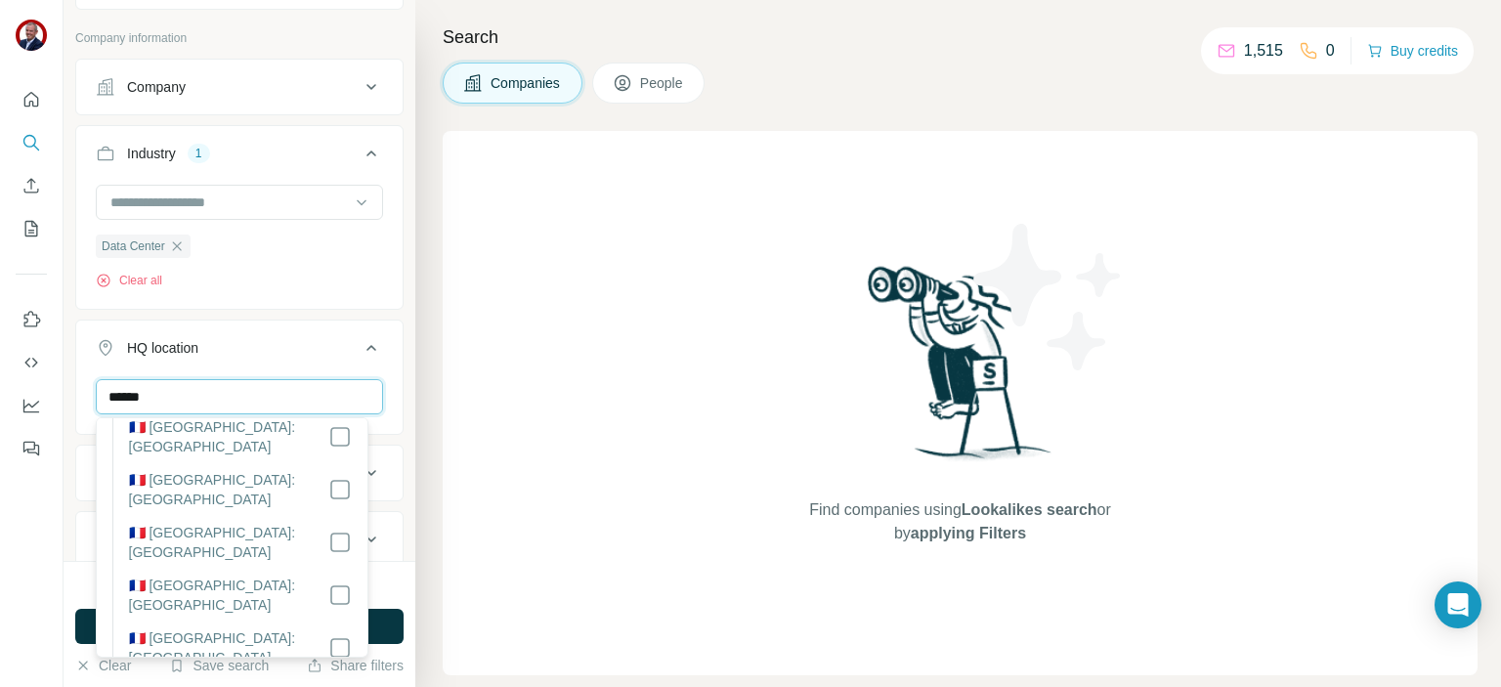
scroll to position [2638, 0]
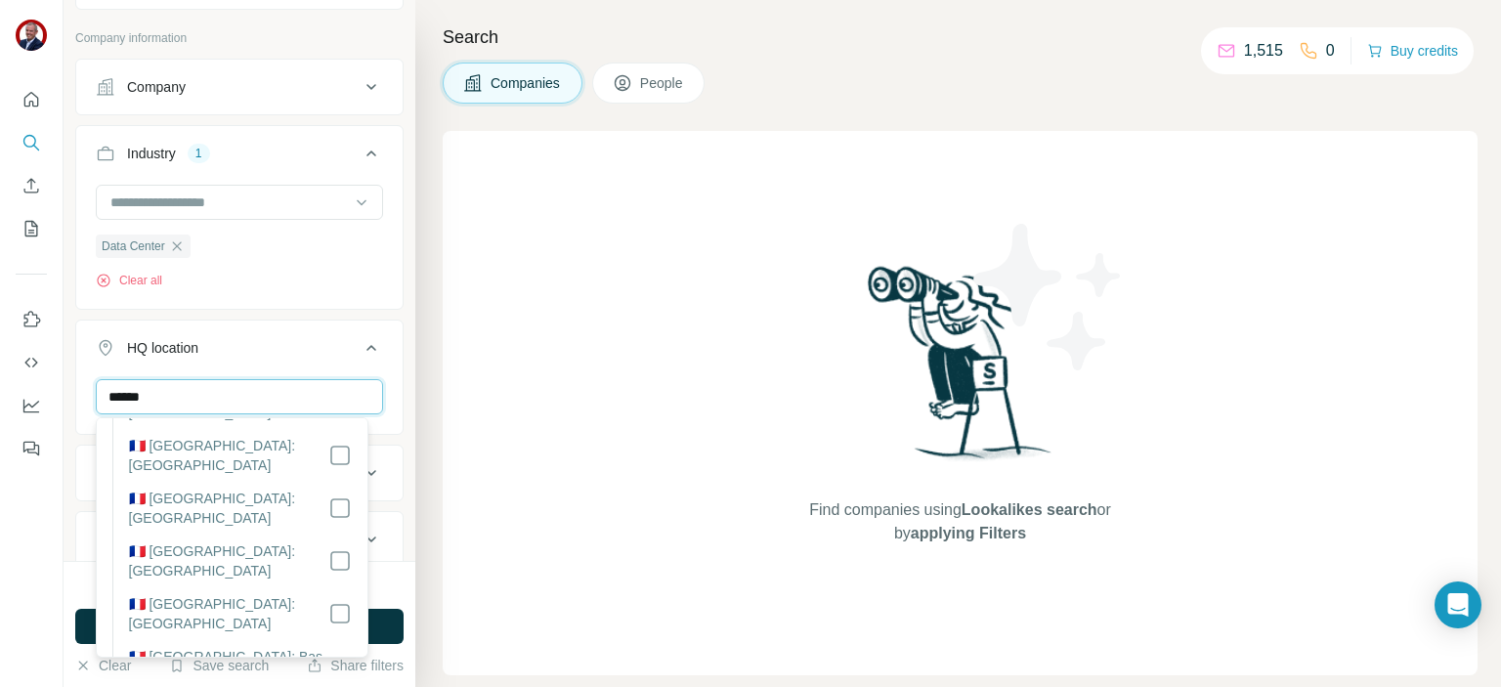
type input "******"
click at [387, 623] on button "Run search" at bounding box center [239, 626] width 328 height 35
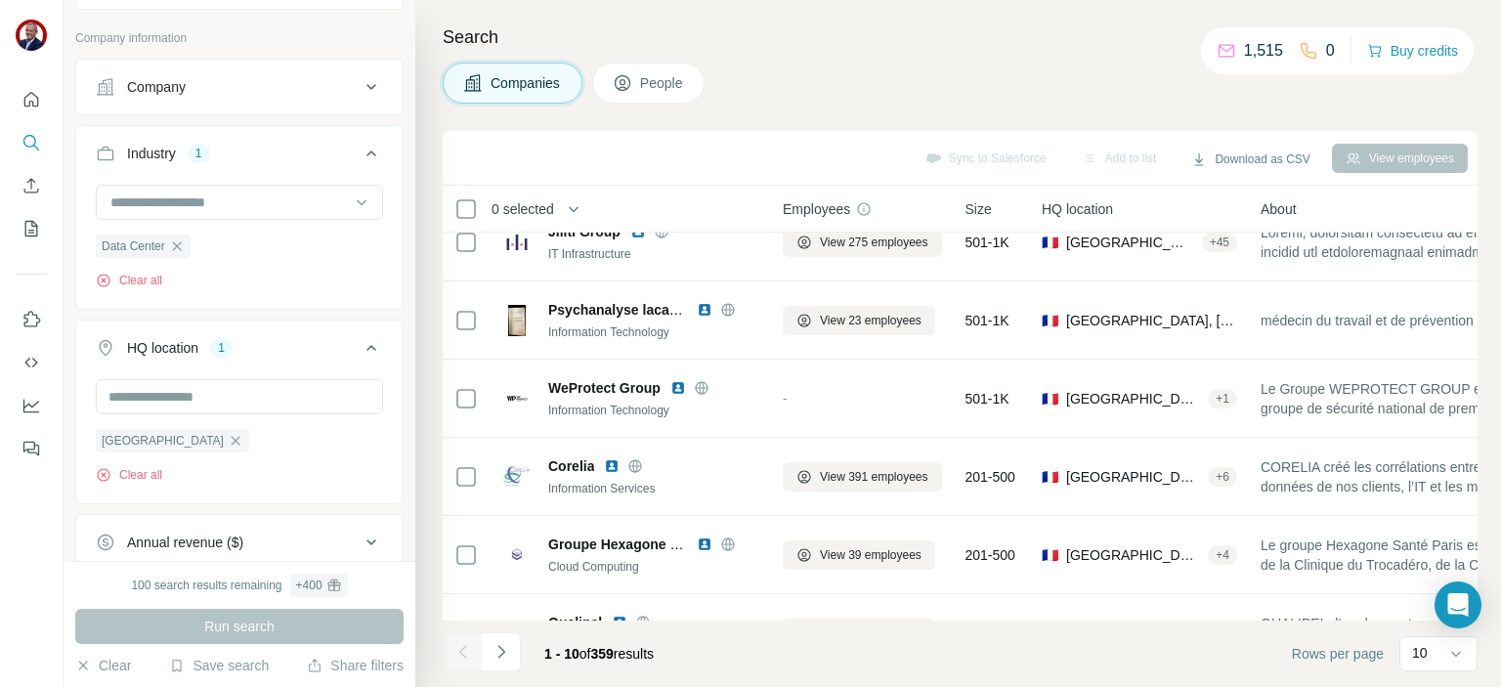
scroll to position [403, 0]
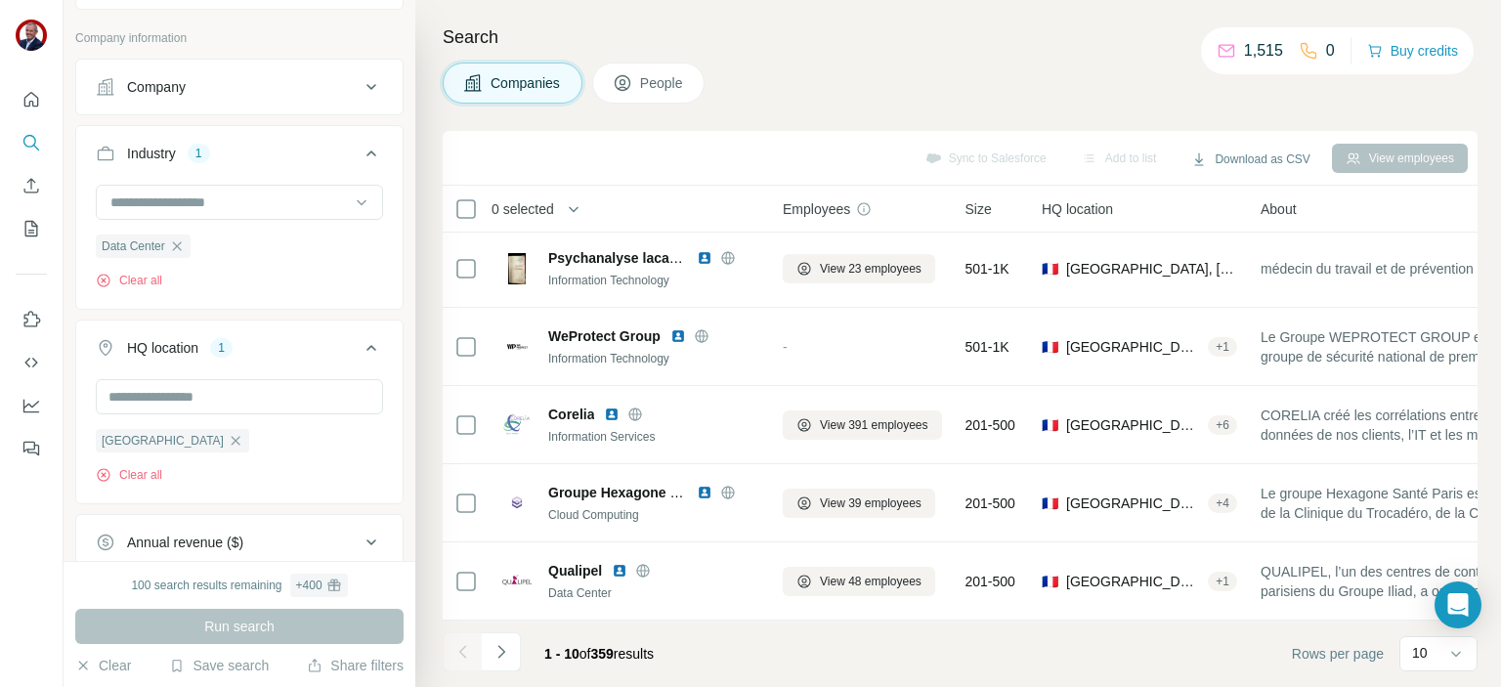
click at [498, 654] on icon "Navigate to next page" at bounding box center [501, 652] width 20 height 20
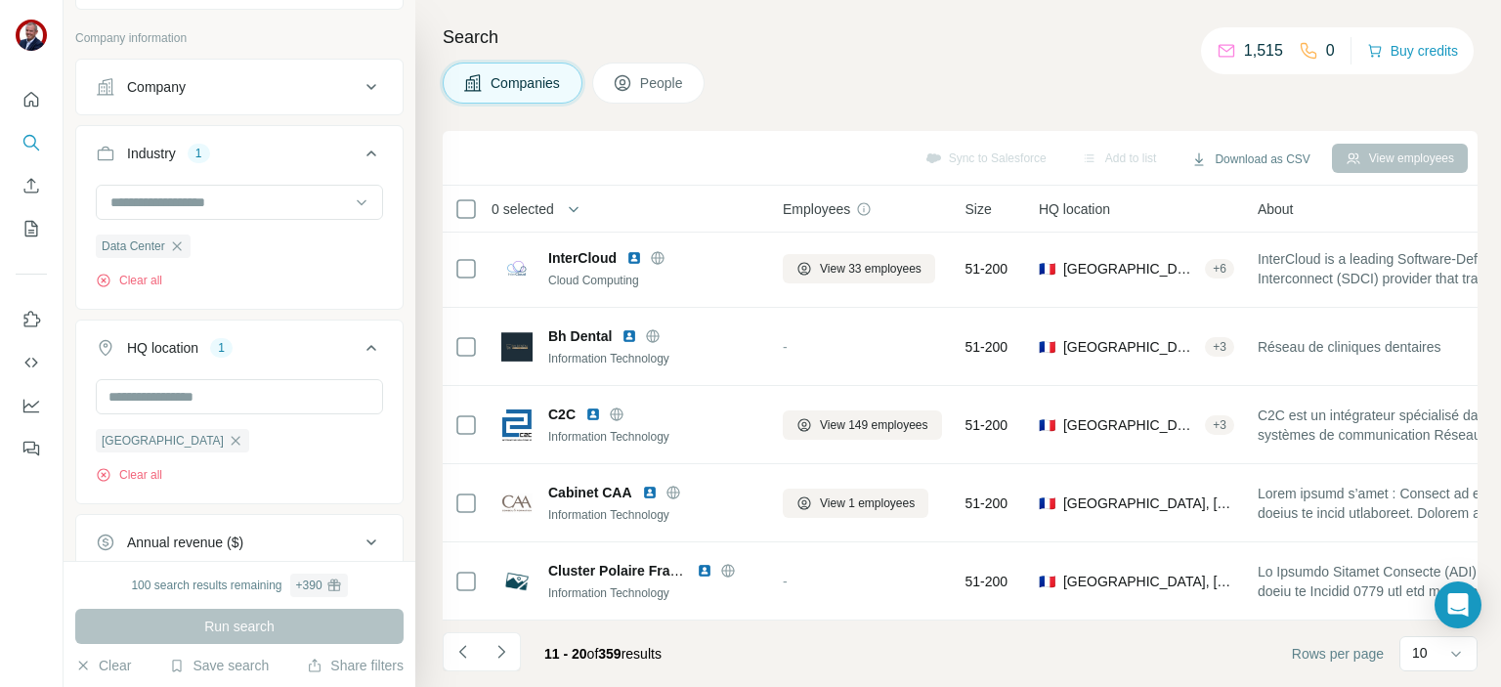
click at [502, 656] on icon "Navigate to next page" at bounding box center [501, 652] width 20 height 20
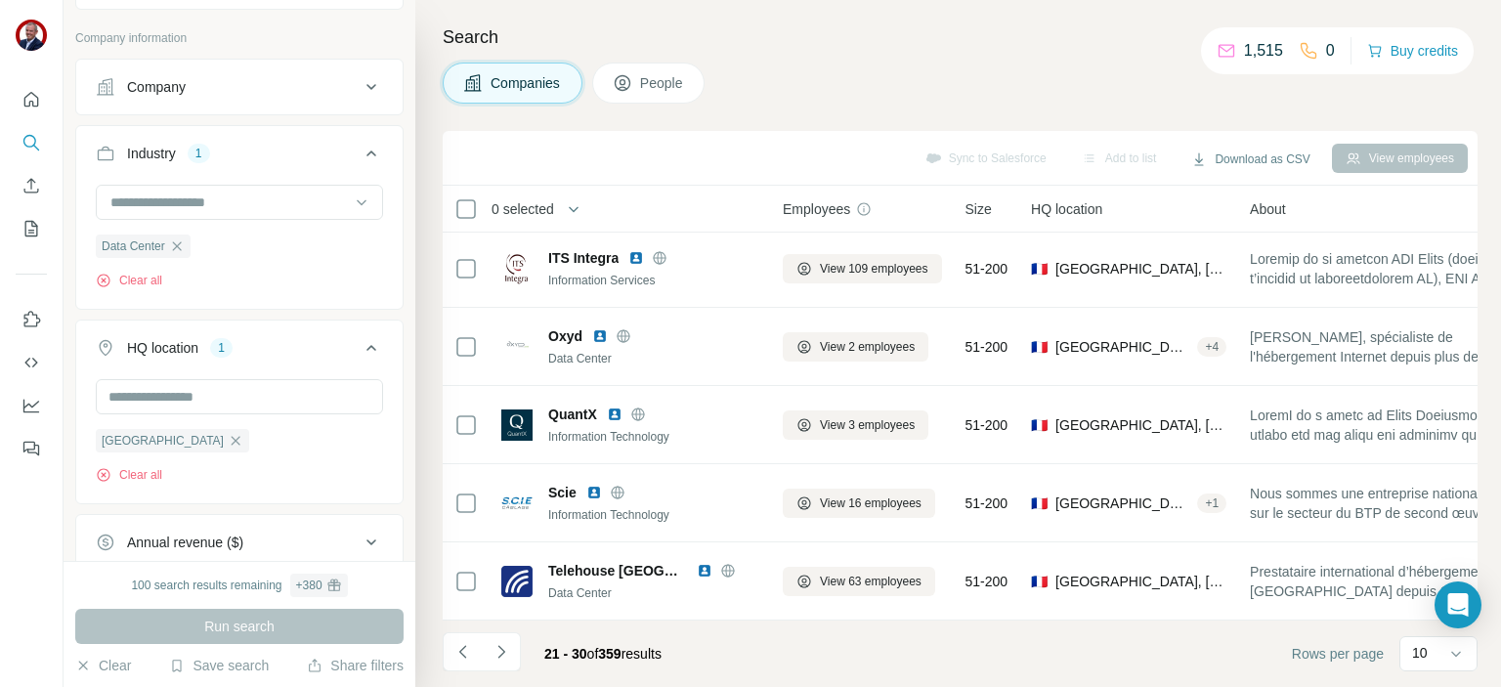
click at [502, 651] on icon "Navigate to next page" at bounding box center [500, 651] width 7 height 13
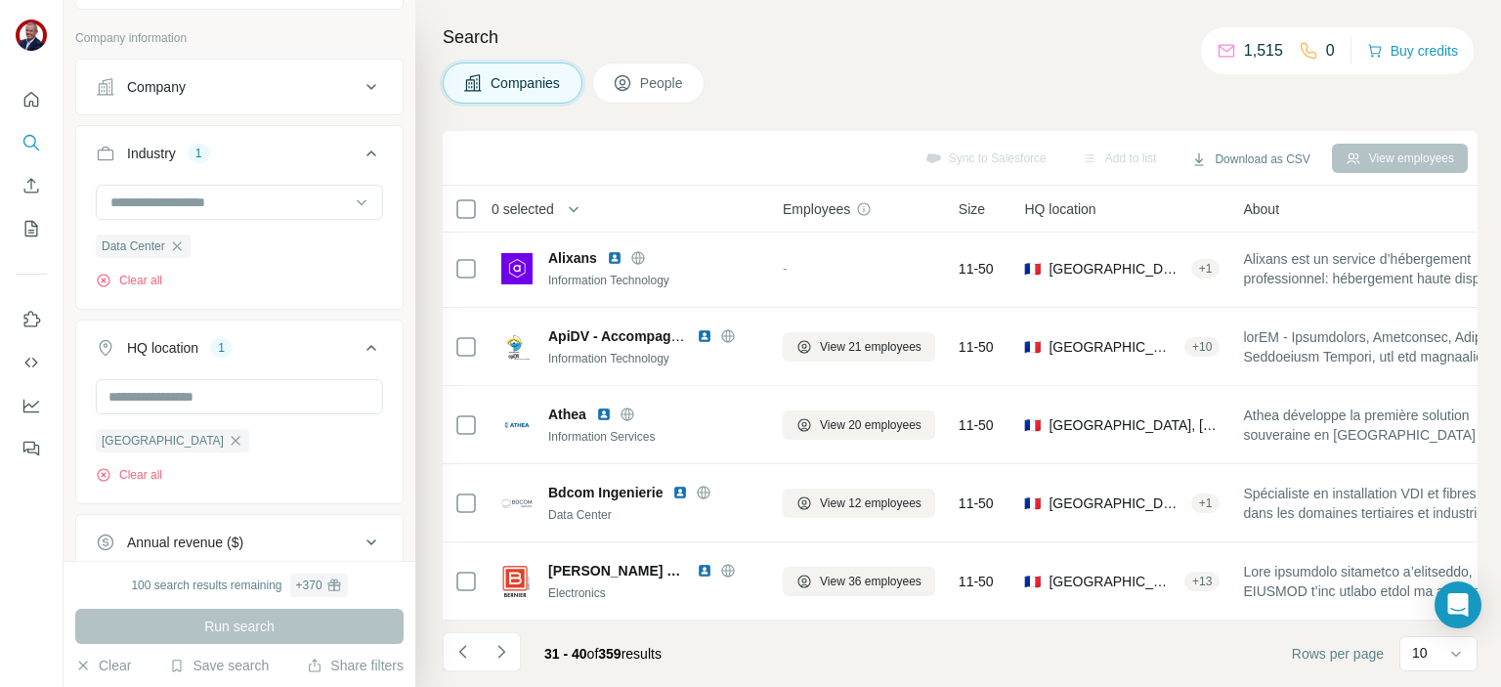
click at [502, 651] on icon "Navigate to next page" at bounding box center [500, 651] width 7 height 13
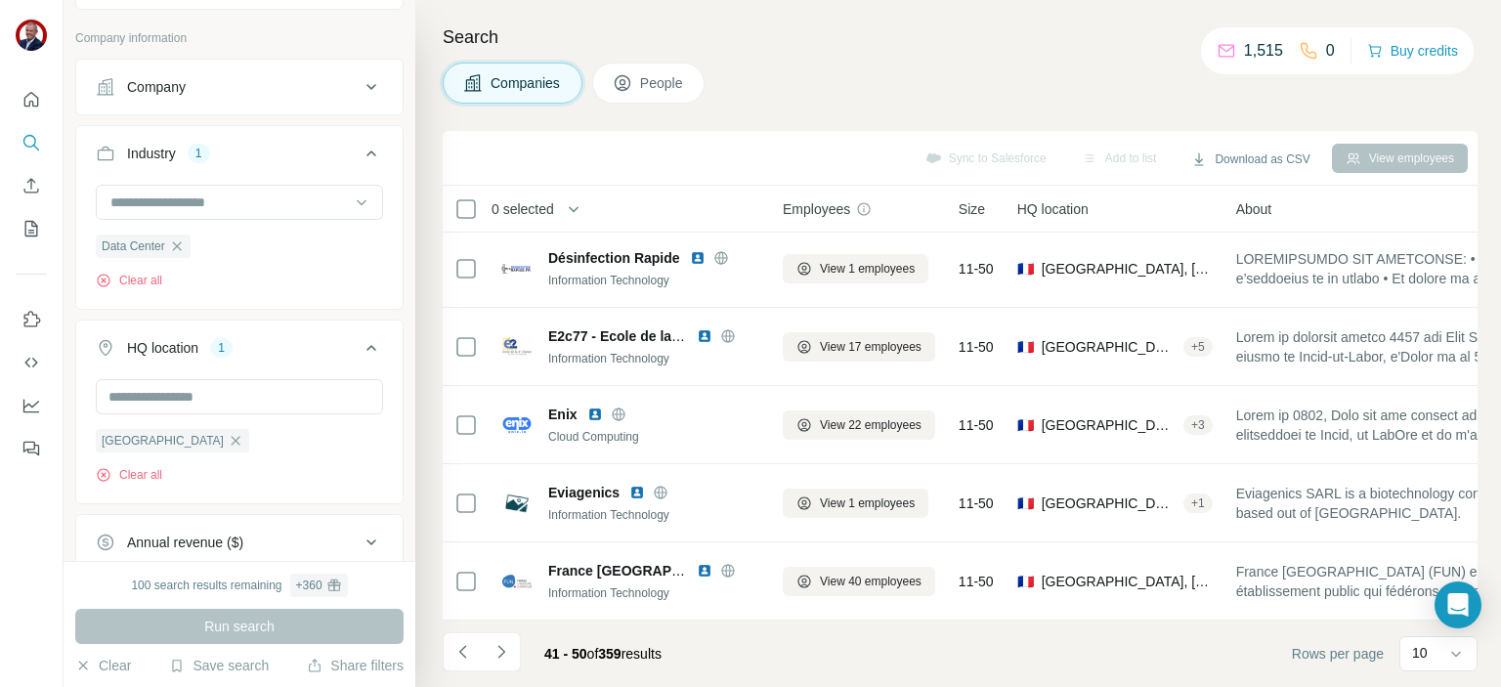
click at [502, 651] on icon "Navigate to next page" at bounding box center [500, 651] width 7 height 13
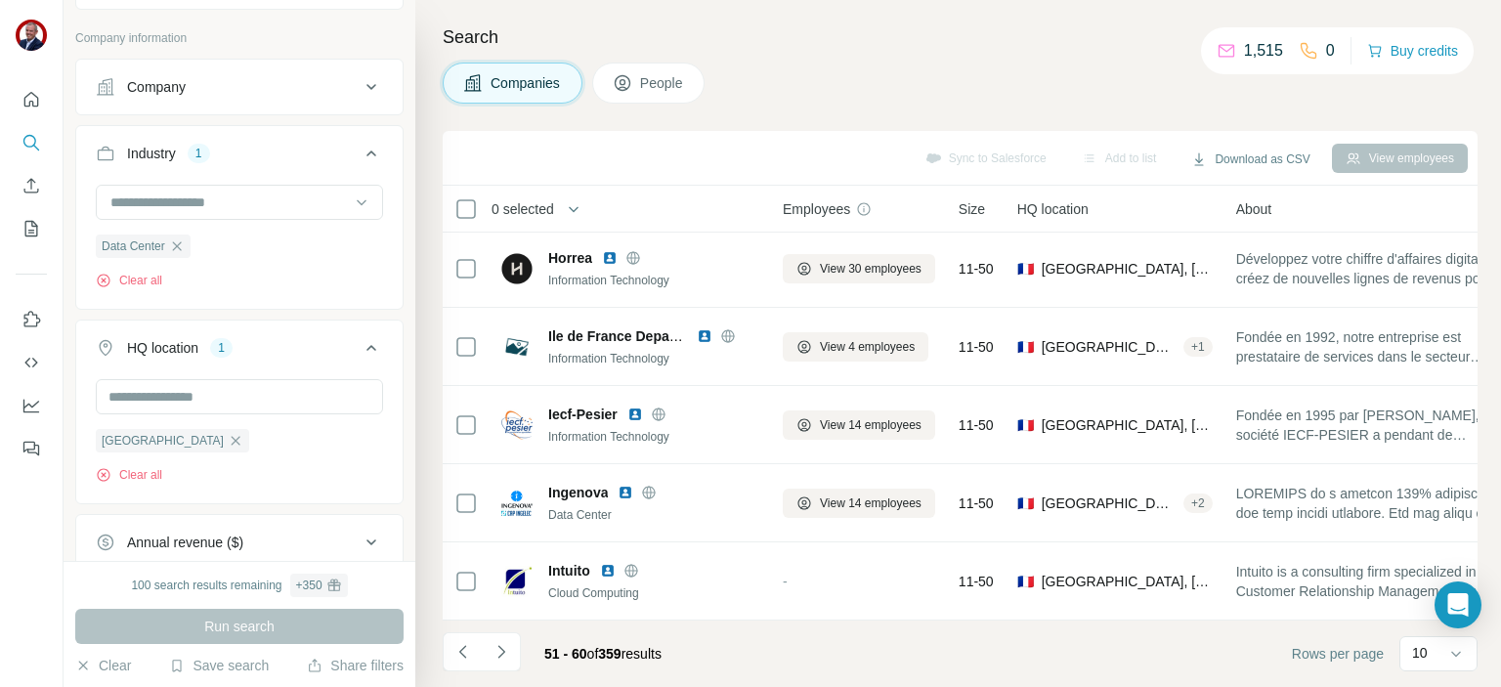
click at [502, 651] on icon "Navigate to next page" at bounding box center [500, 651] width 7 height 13
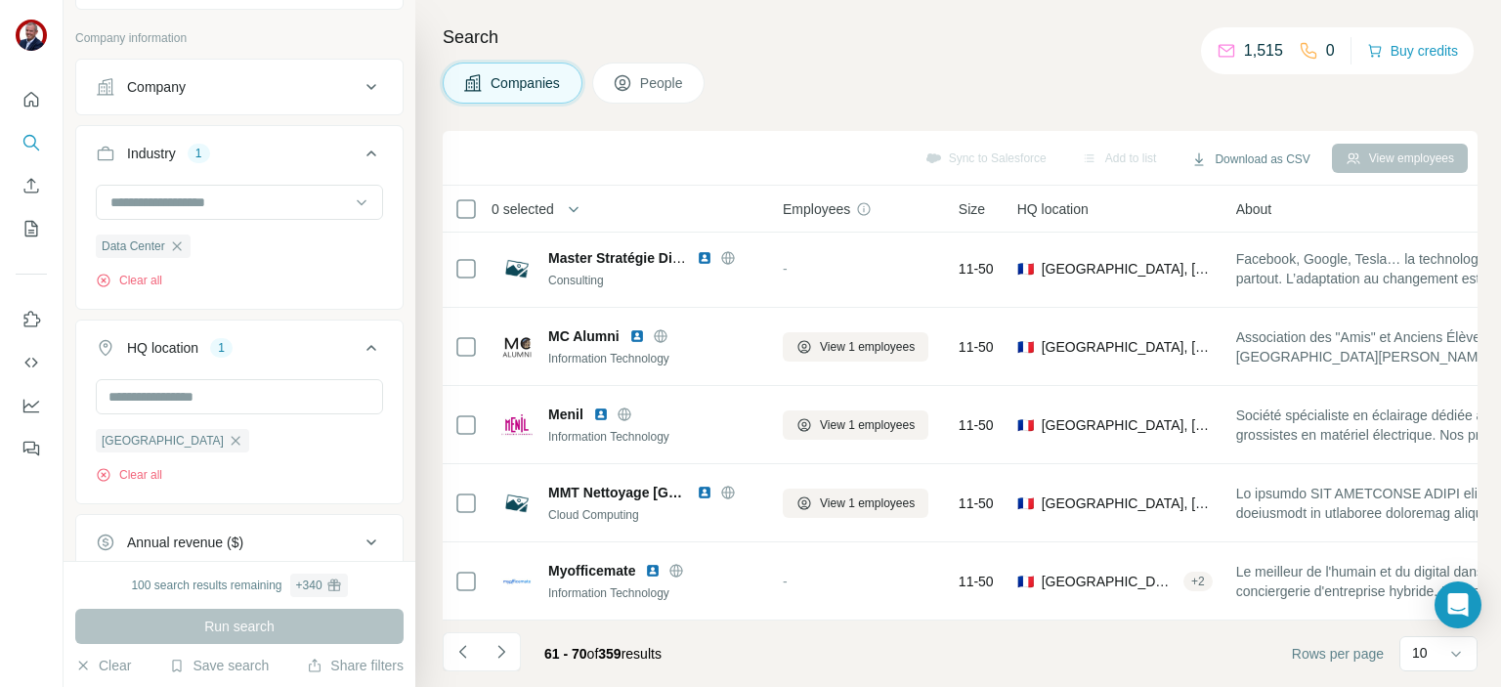
click at [502, 651] on icon "Navigate to next page" at bounding box center [500, 651] width 7 height 13
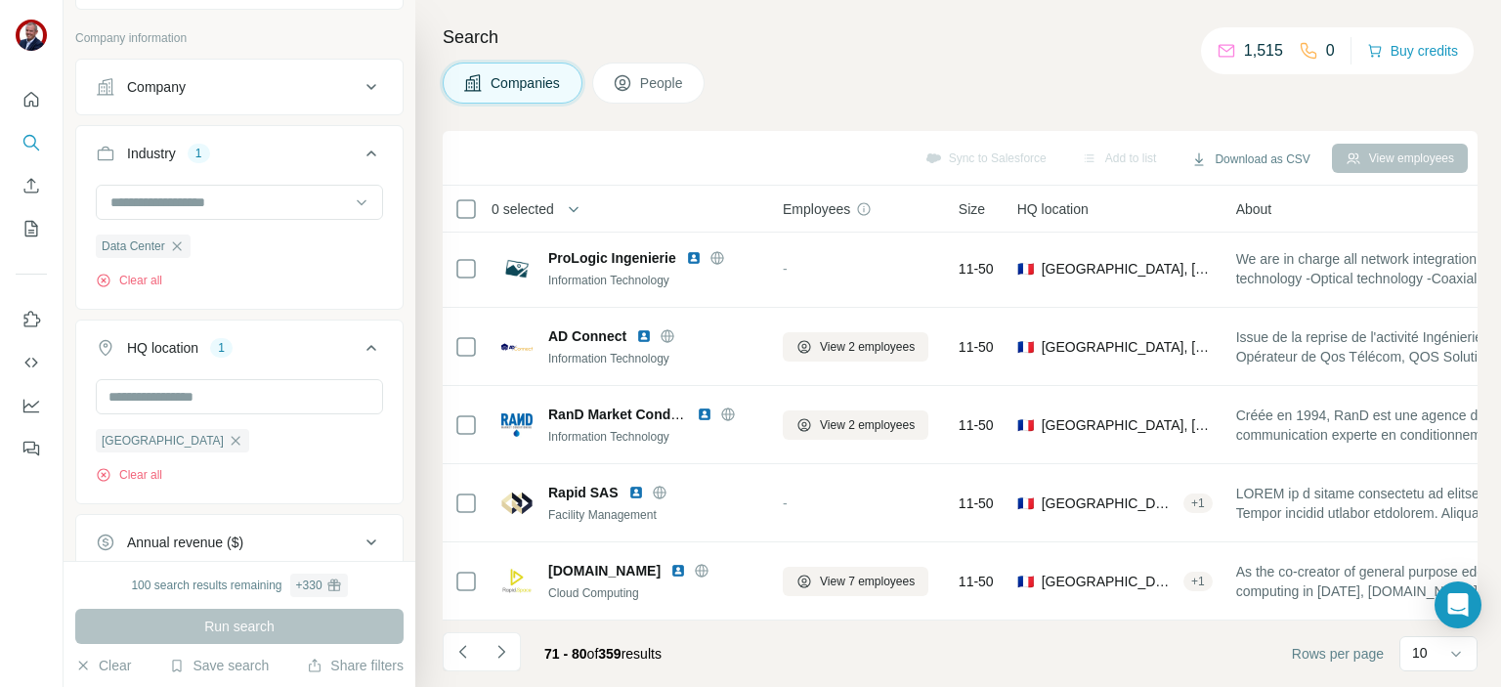
click at [178, 244] on icon "button" at bounding box center [176, 245] width 9 height 9
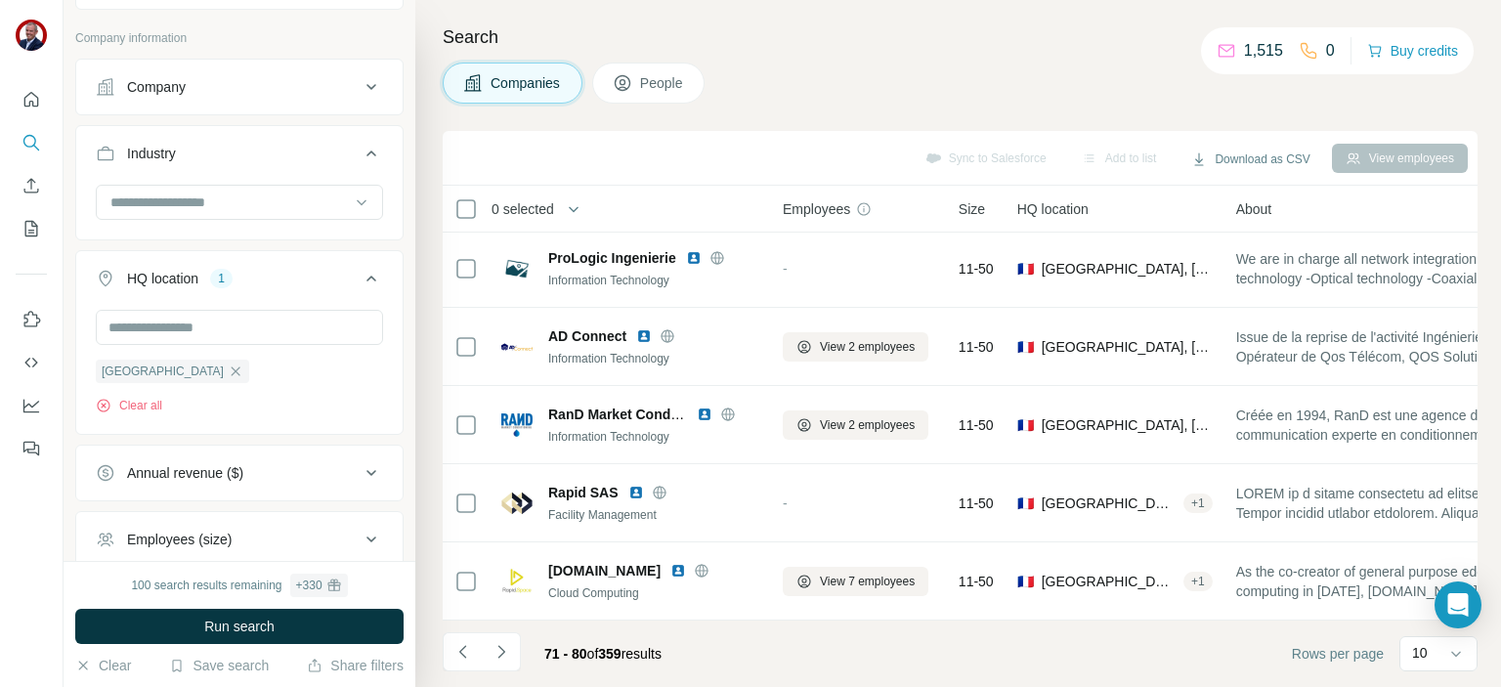
click at [228, 371] on icon "button" at bounding box center [236, 371] width 16 height 16
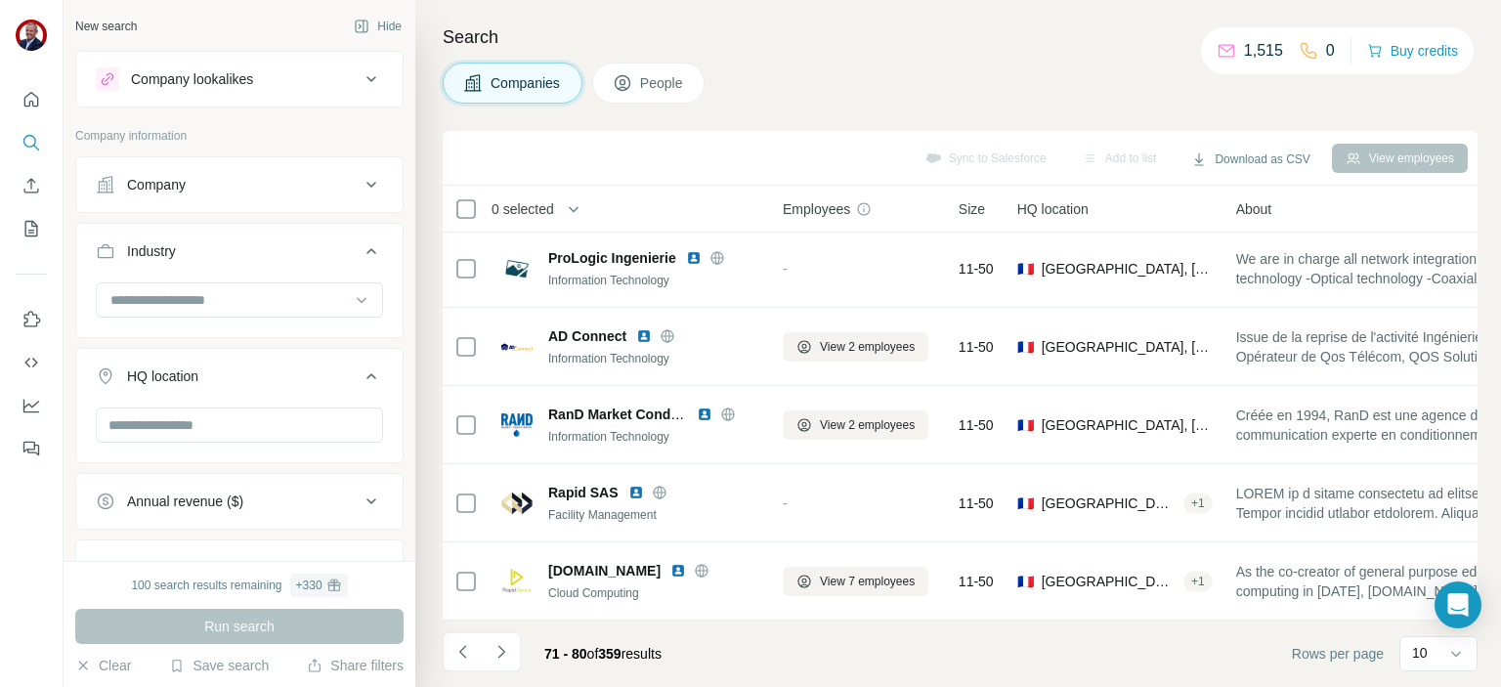
click at [224, 191] on div "Company" at bounding box center [228, 185] width 264 height 20
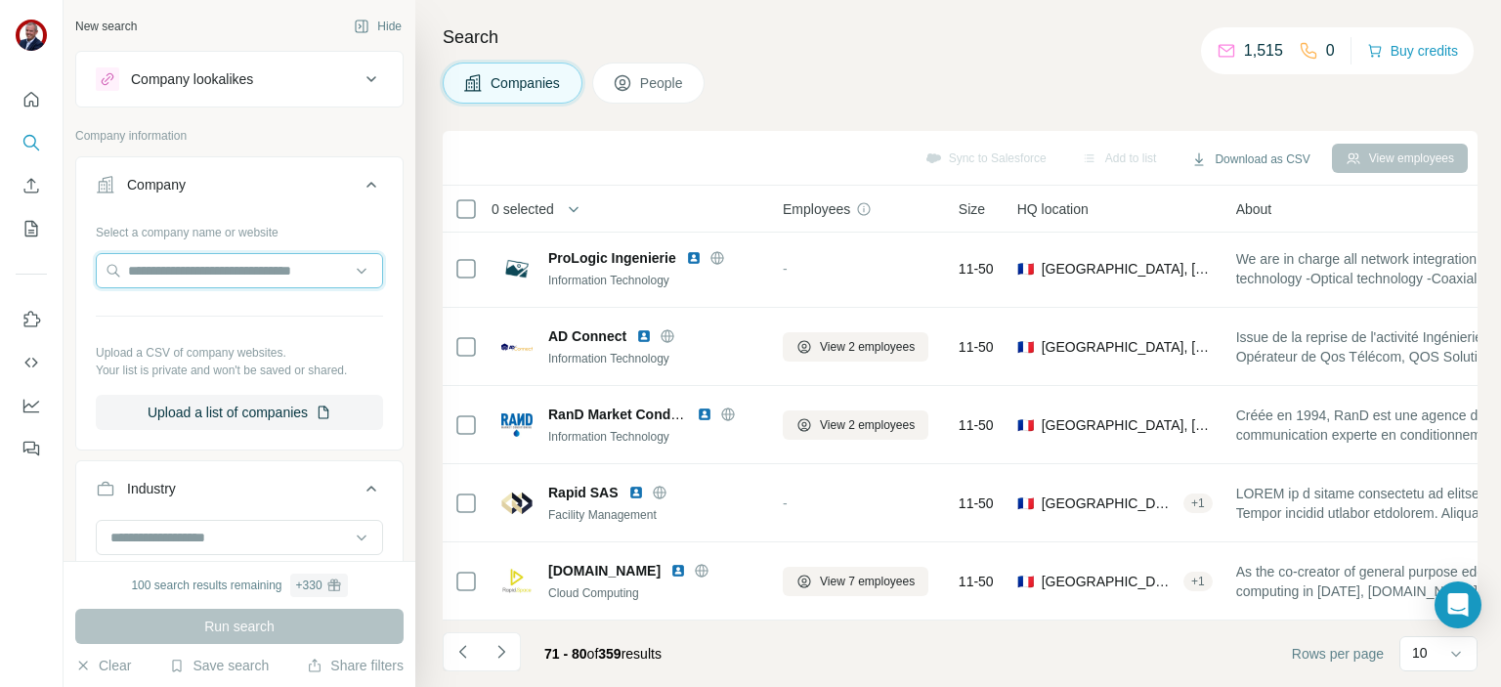
click at [171, 275] on input "text" at bounding box center [239, 270] width 287 height 35
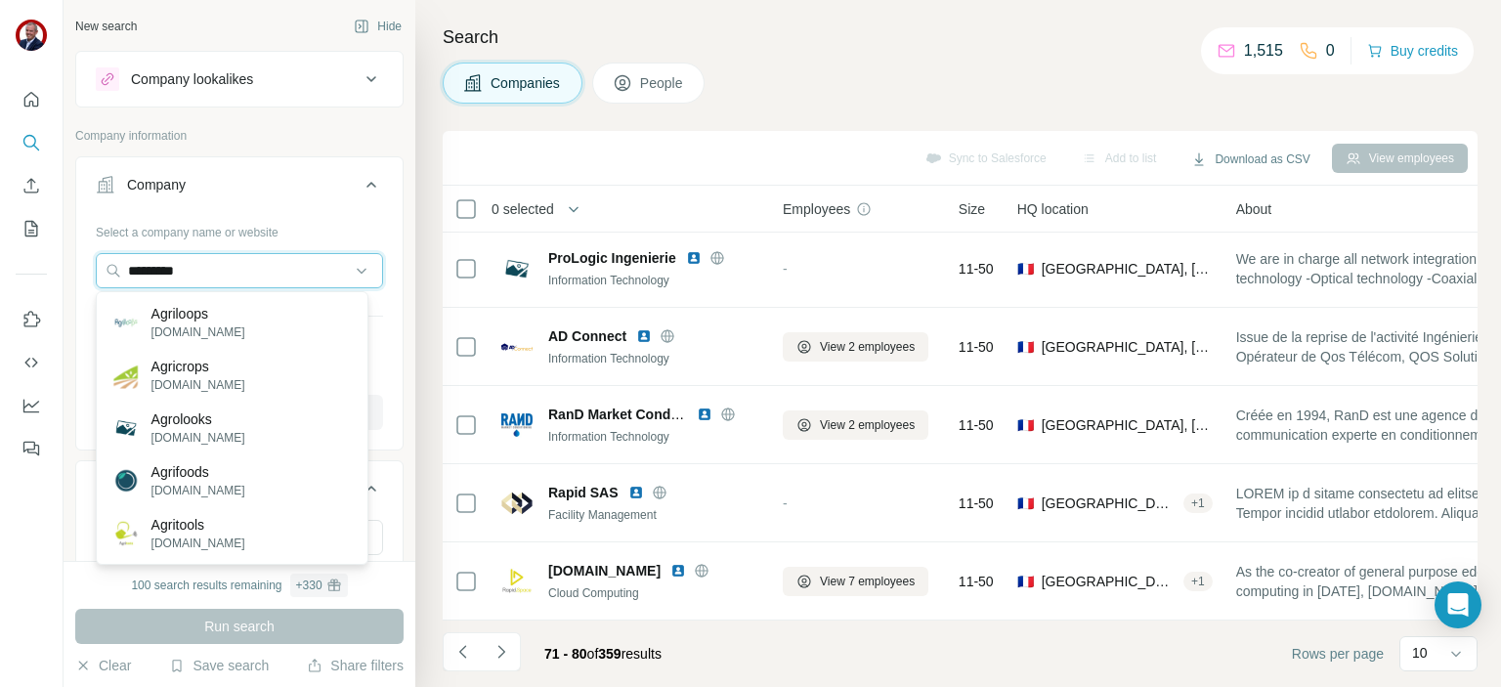
type input "*********"
click at [200, 315] on p "Agriloops" at bounding box center [198, 314] width 94 height 20
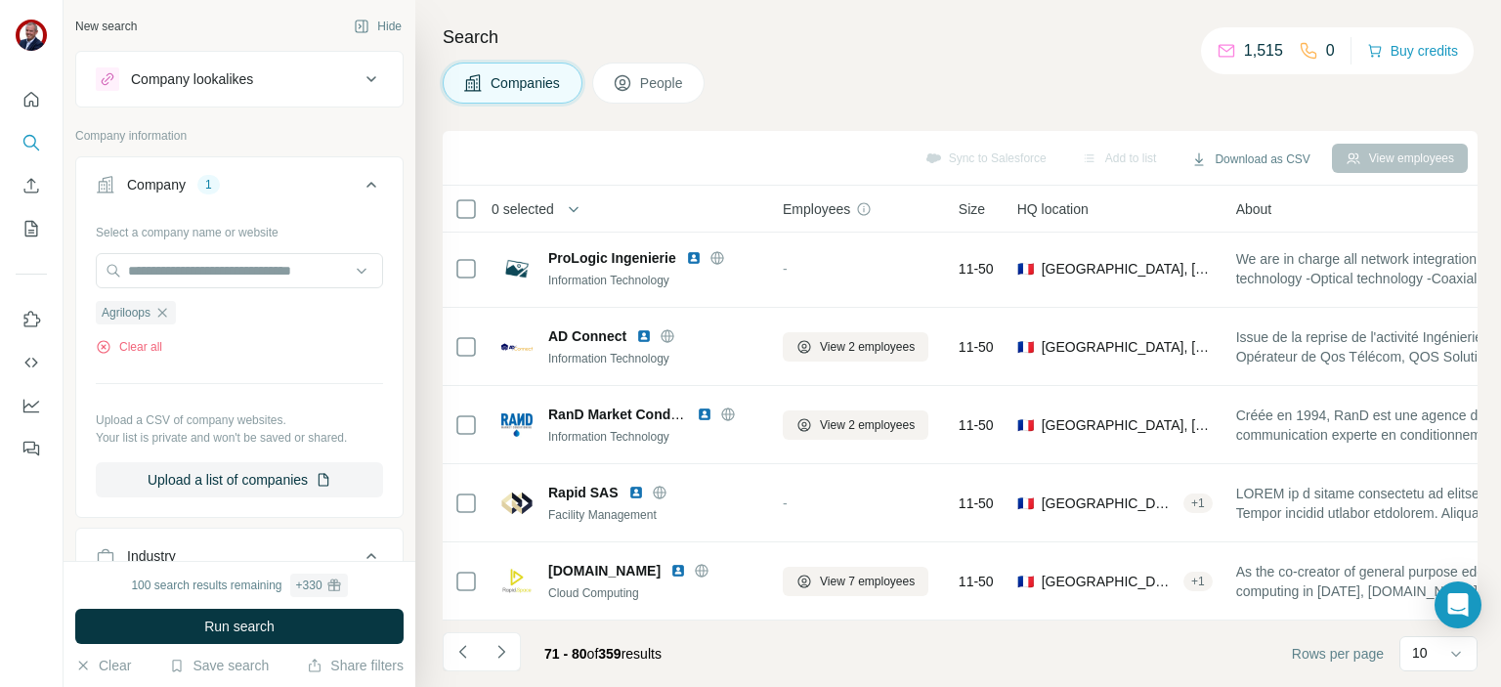
click at [249, 629] on span "Run search" at bounding box center [239, 626] width 70 height 20
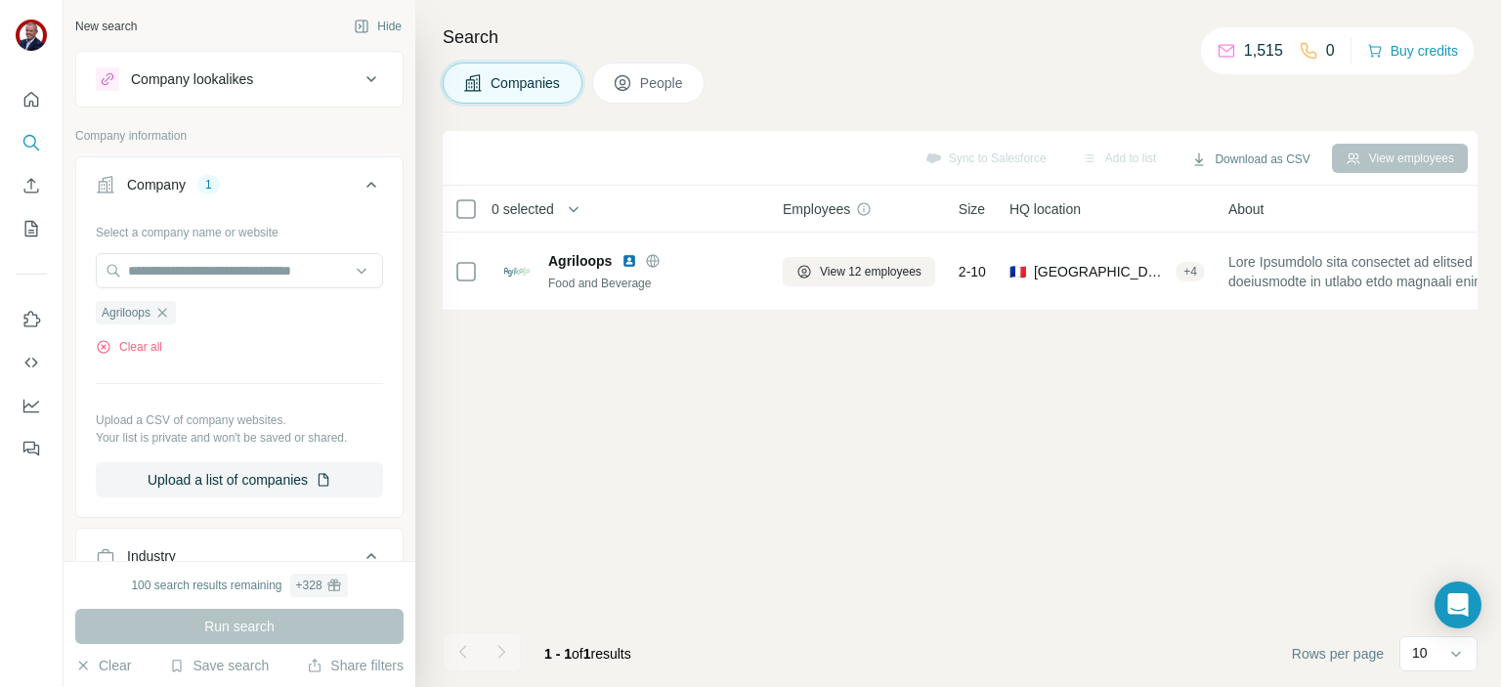
click at [837, 273] on span "View 12 employees" at bounding box center [871, 272] width 102 height 18
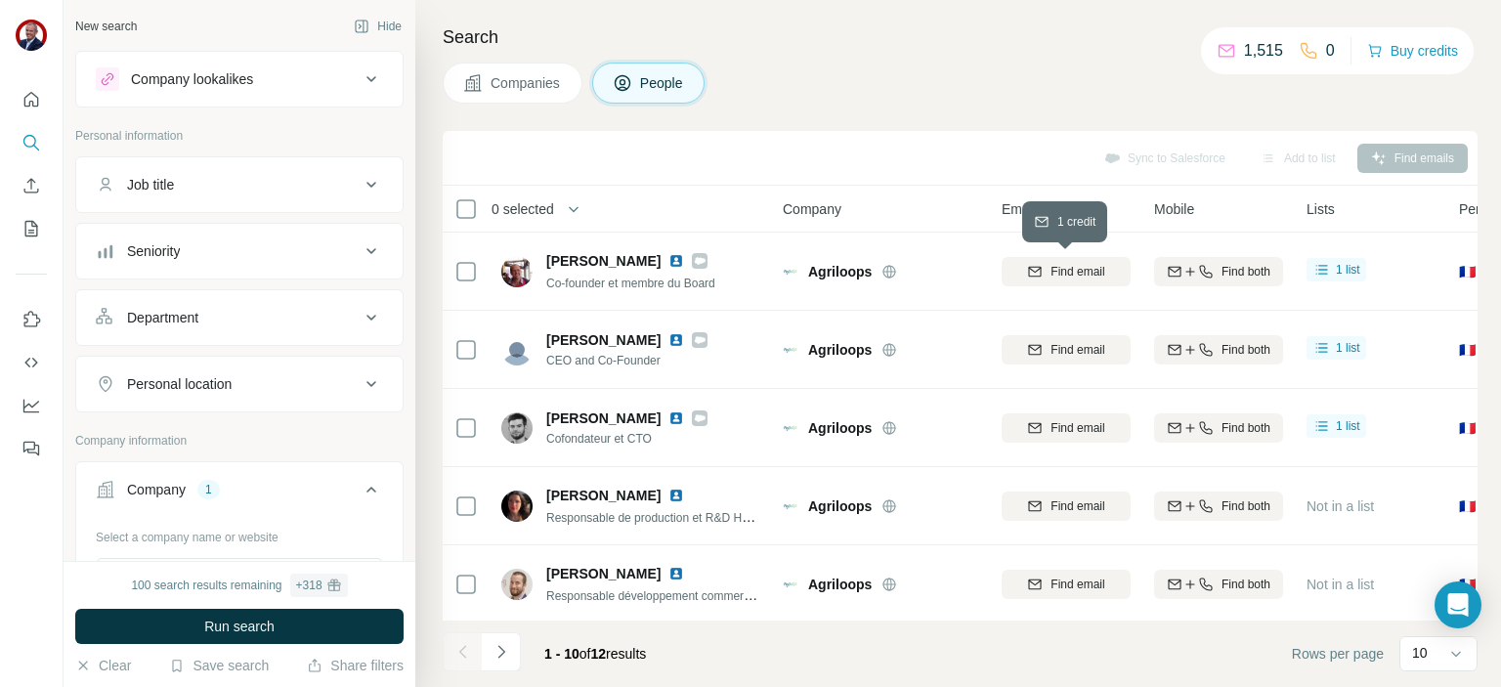
click at [1072, 268] on span "Find email" at bounding box center [1077, 272] width 54 height 18
click at [1062, 347] on span "Find email" at bounding box center [1077, 350] width 54 height 18
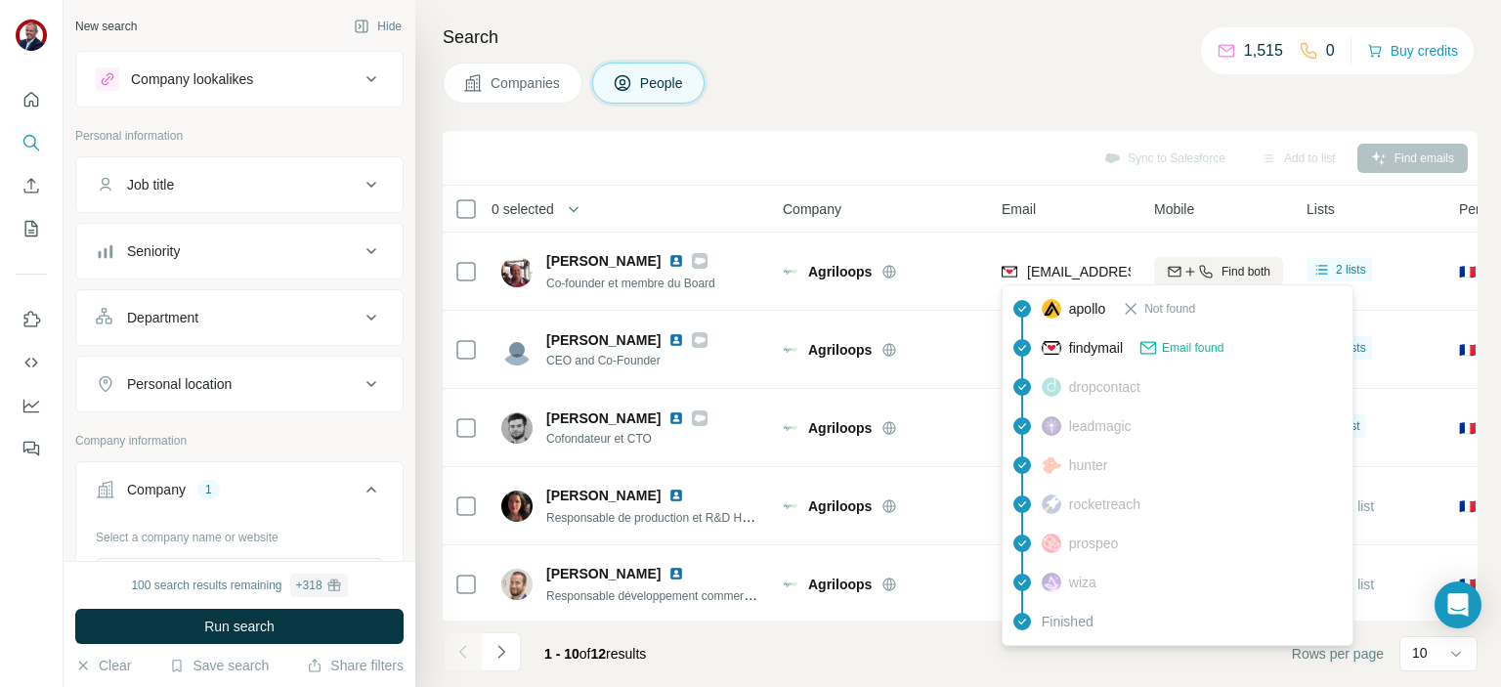
click at [1076, 272] on span "[EMAIL_ADDRESS][DOMAIN_NAME]" at bounding box center [1143, 272] width 232 height 16
